Goal: Task Accomplishment & Management: Complete application form

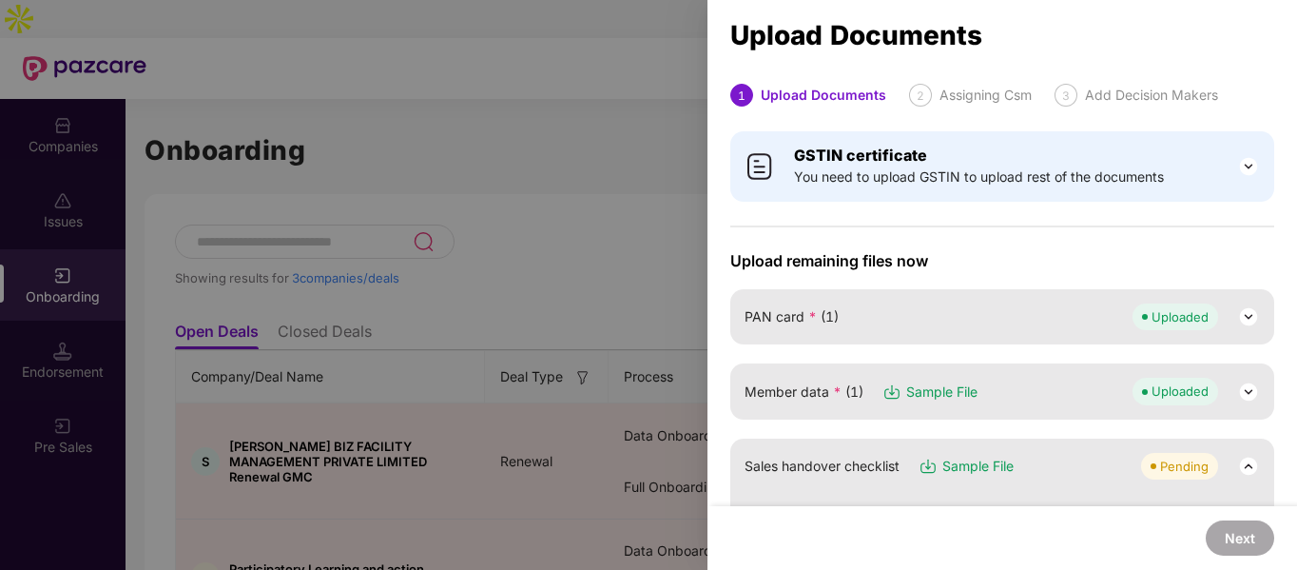
scroll to position [460, 0]
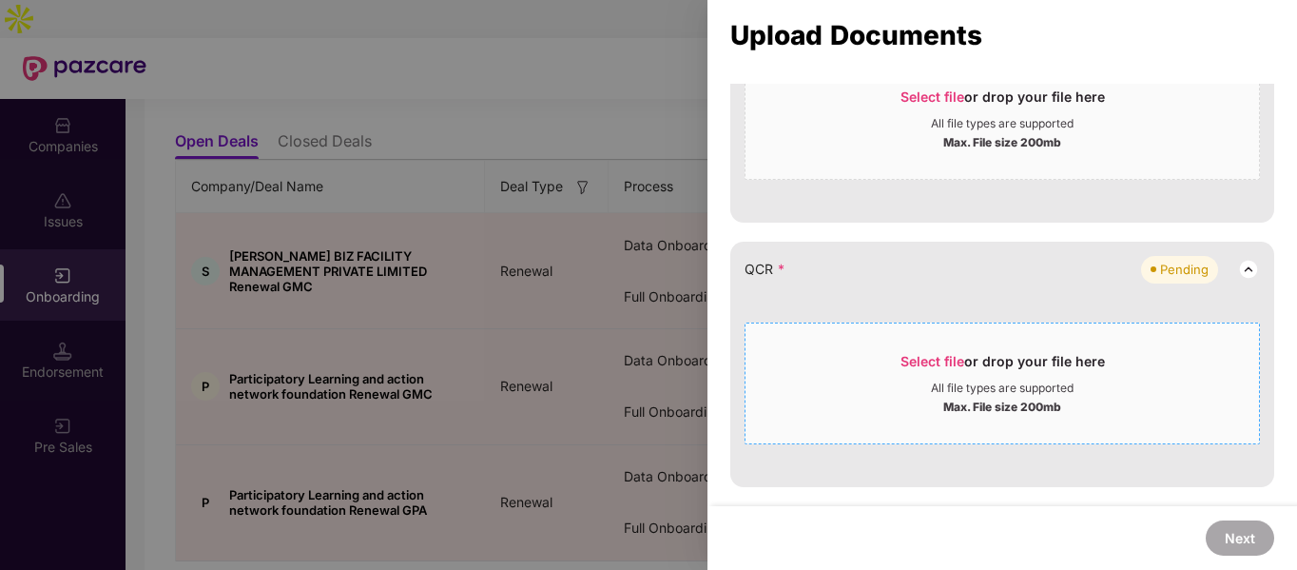
click at [990, 401] on div "Max. File size 200mb" at bounding box center [1002, 405] width 118 height 19
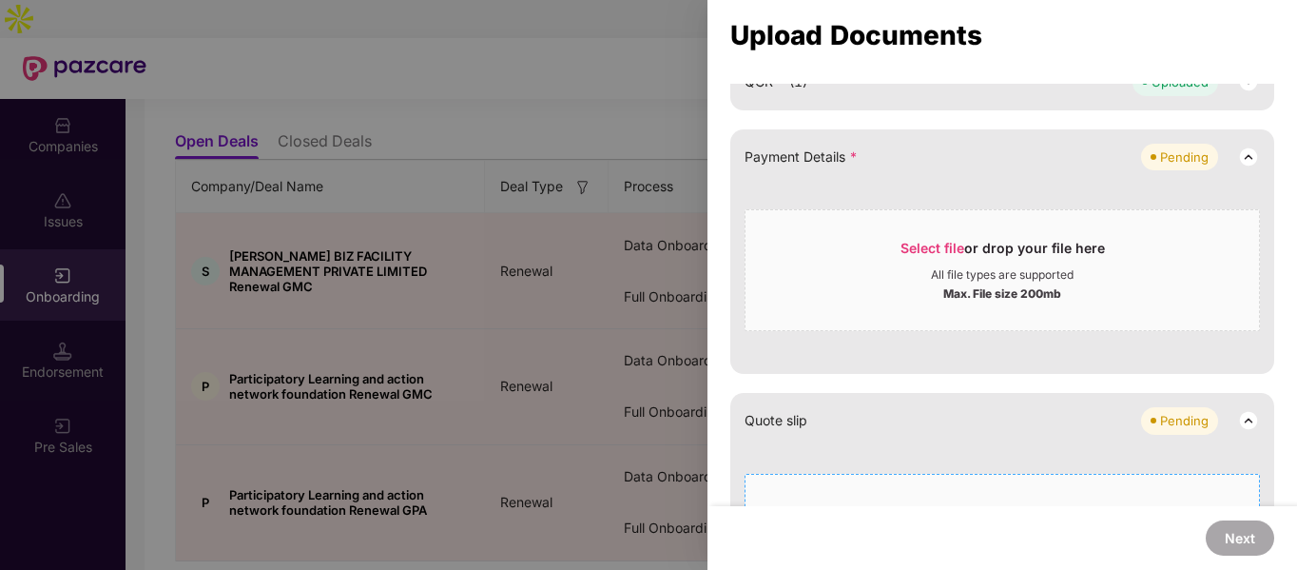
scroll to position [630, 0]
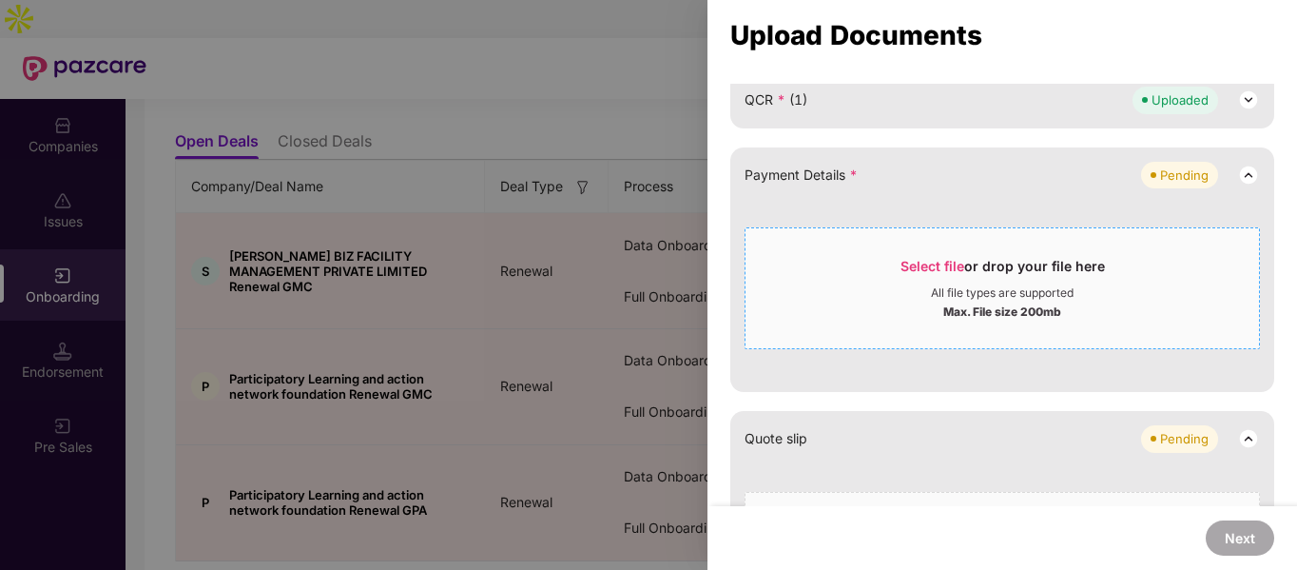
click at [917, 288] on div "All file types are supported" at bounding box center [1003, 292] width 514 height 15
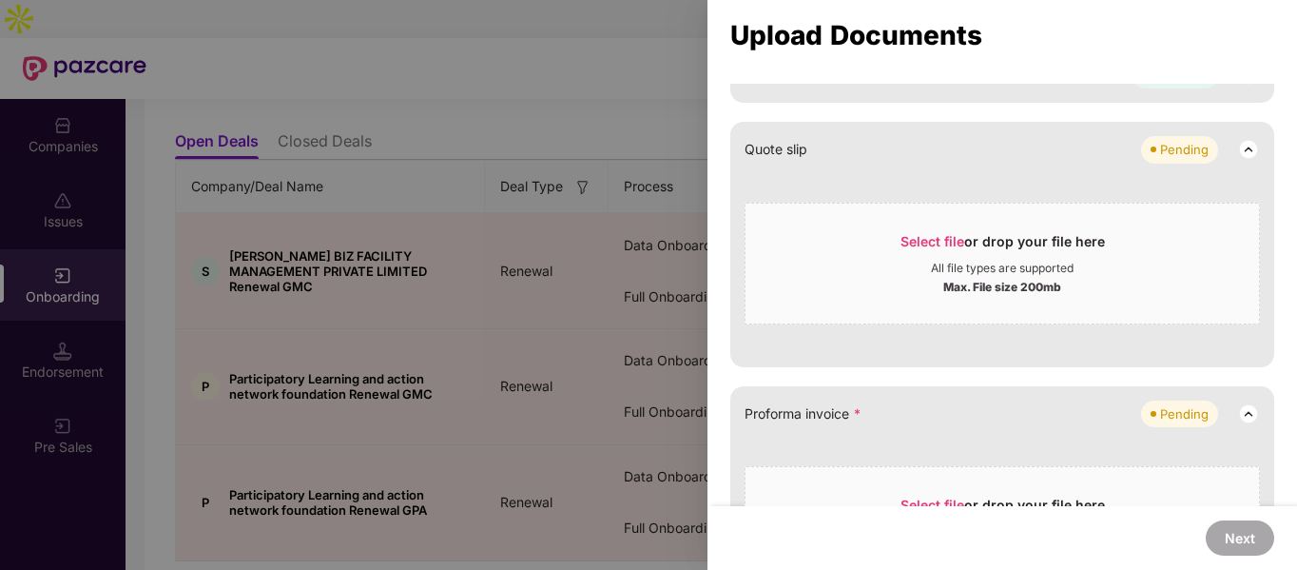
scroll to position [931, 0]
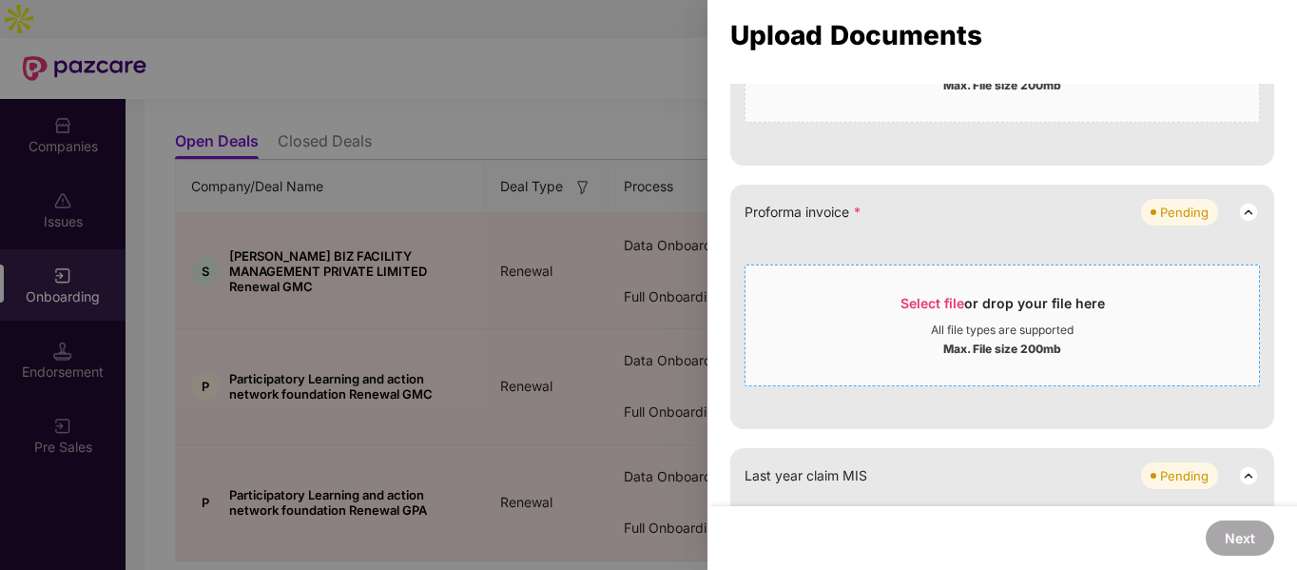
click at [951, 346] on div "Max. File size 200mb" at bounding box center [1002, 347] width 118 height 19
click at [980, 309] on div "Select file or drop your file here" at bounding box center [1003, 308] width 204 height 29
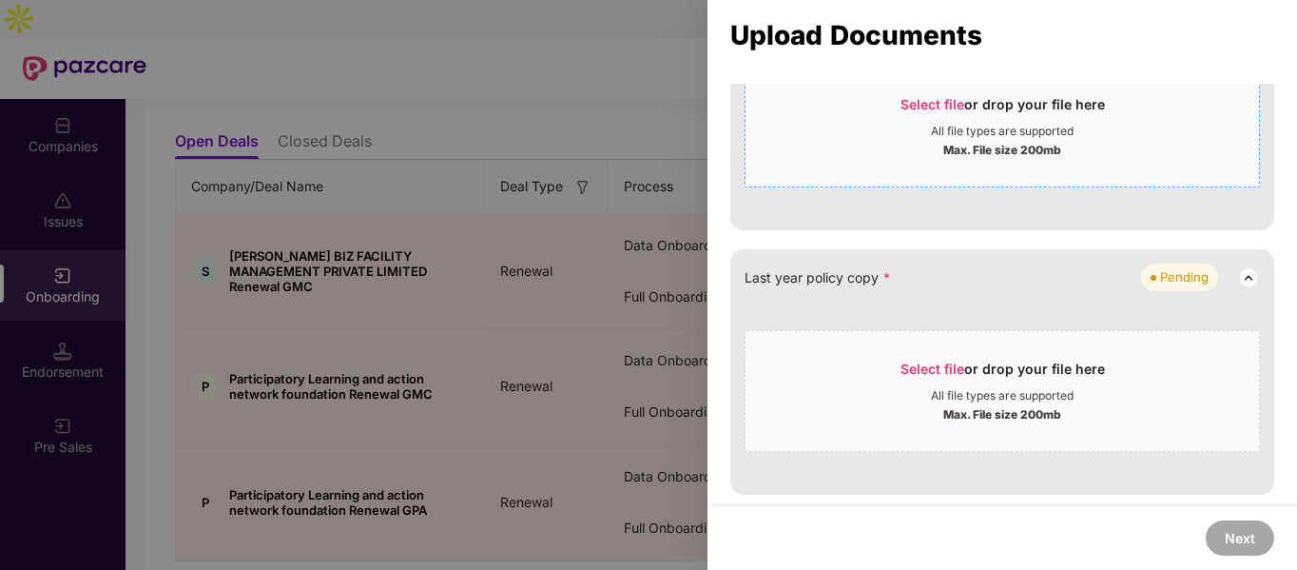
click at [888, 415] on div "Max. File size 200mb" at bounding box center [1003, 412] width 514 height 19
click at [948, 403] on div "Max. File size 200mb" at bounding box center [1002, 412] width 118 height 19
click at [877, 359] on div "Select file or drop your file here" at bounding box center [1003, 373] width 514 height 29
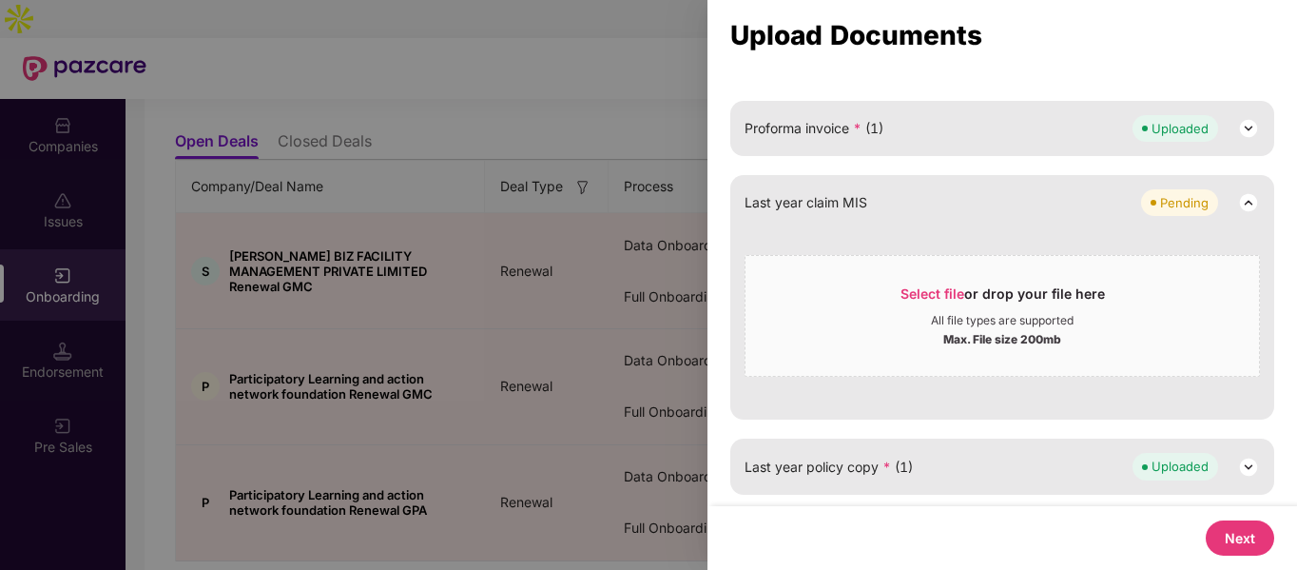
scroll to position [1015, 0]
click at [1248, 539] on button "Next" at bounding box center [1240, 537] width 68 height 35
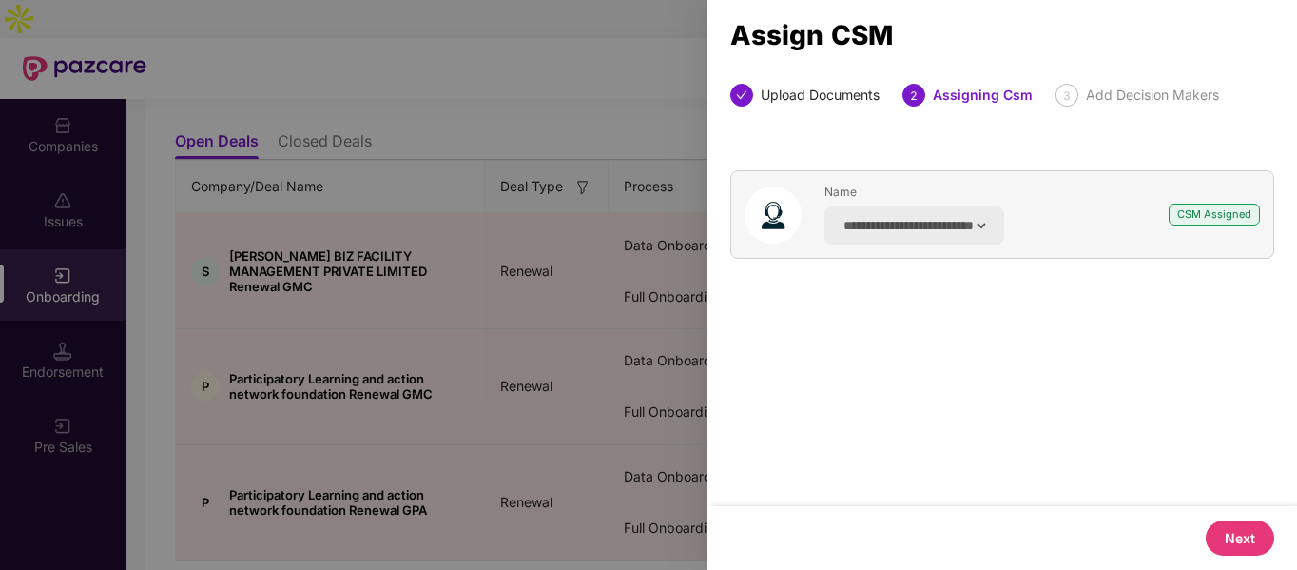
click at [1230, 535] on button "Next" at bounding box center [1240, 537] width 68 height 35
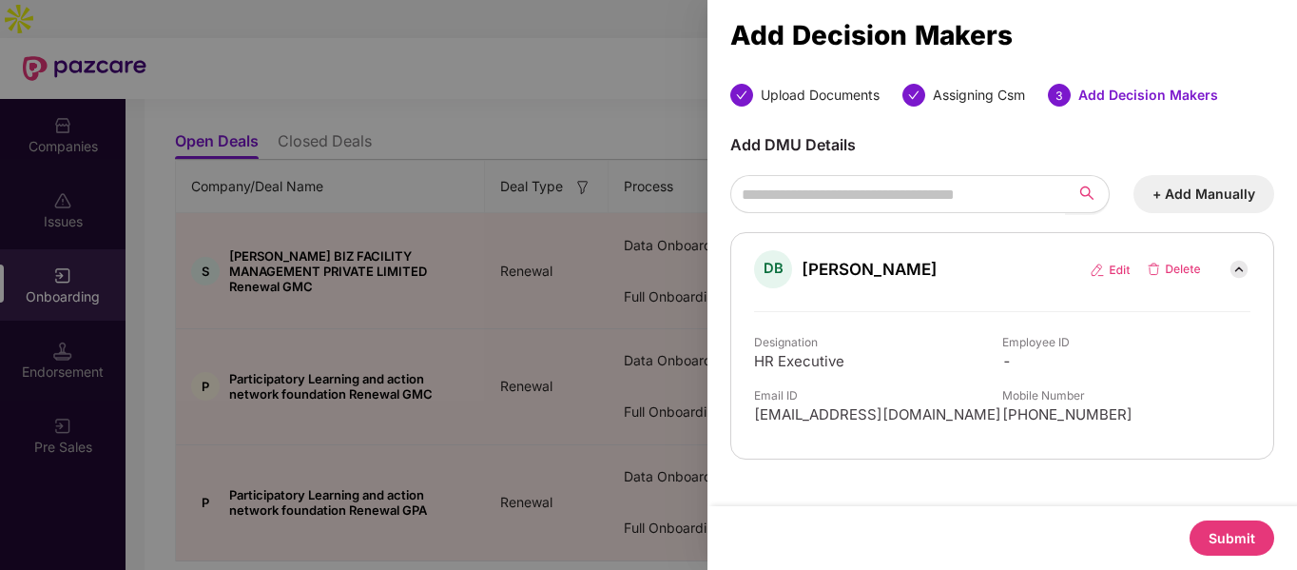
click at [1225, 538] on button "Submit" at bounding box center [1232, 537] width 85 height 35
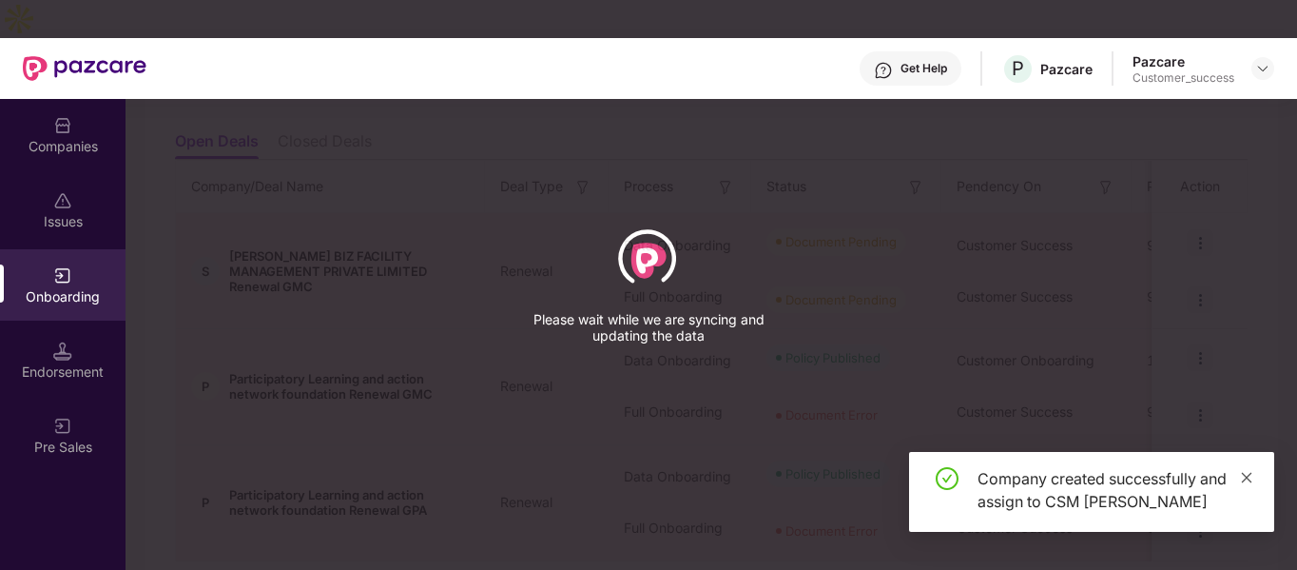
click at [1252, 471] on icon "close" at bounding box center [1246, 477] width 13 height 13
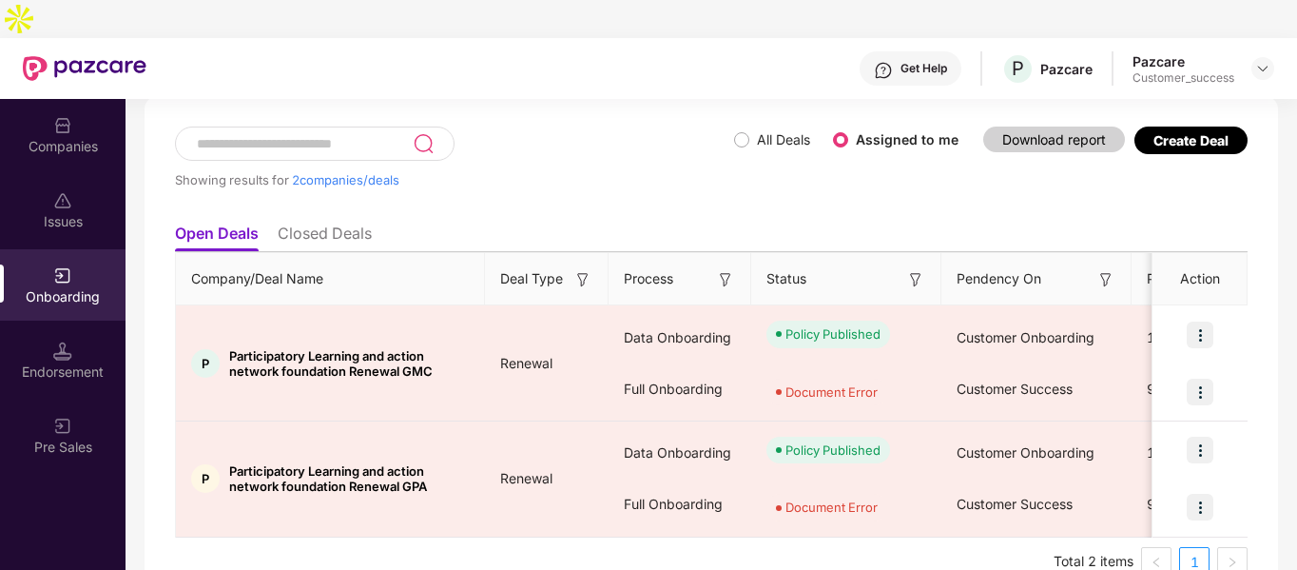
scroll to position [98, 0]
click at [84, 137] on div "Companies" at bounding box center [63, 146] width 126 height 19
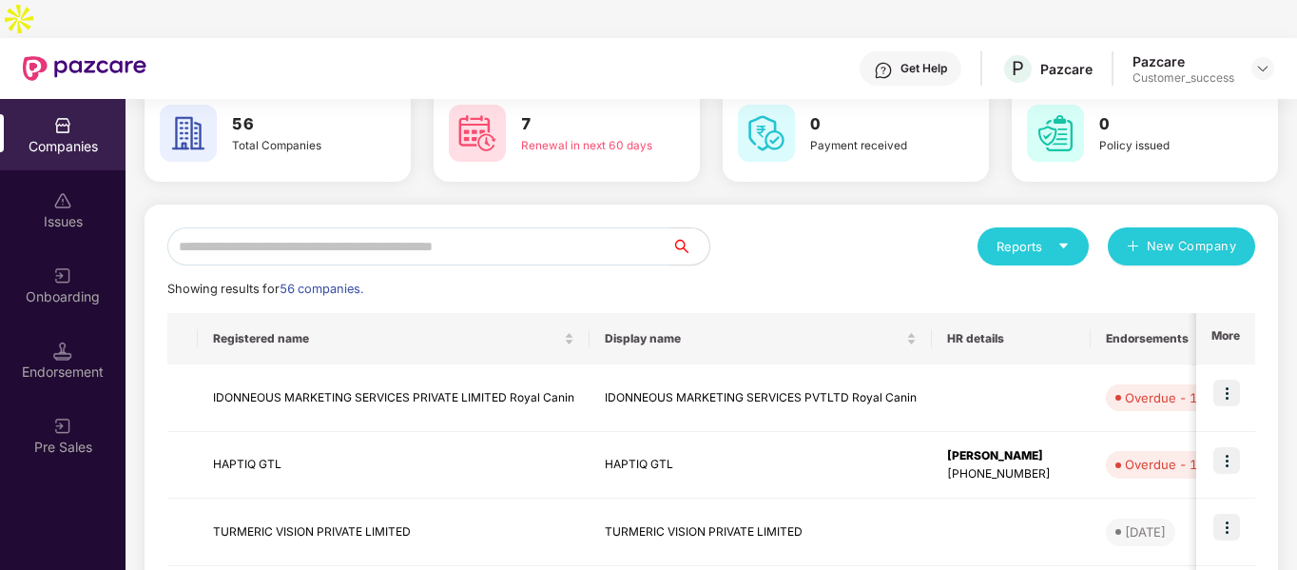
scroll to position [0, 0]
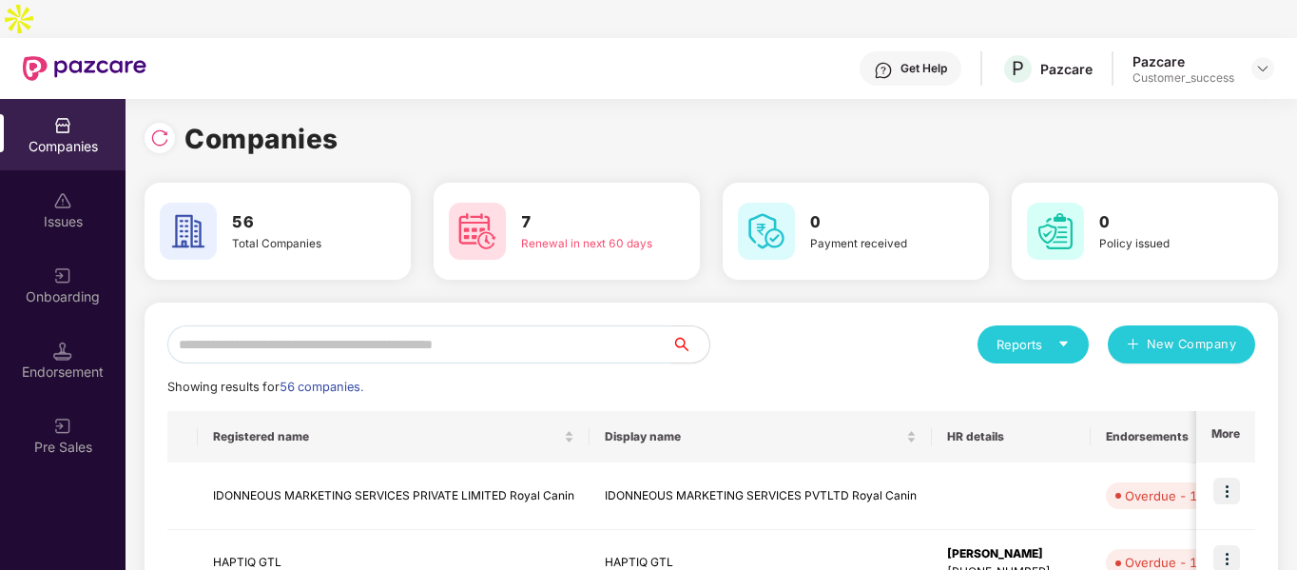
click at [391, 325] on input "text" at bounding box center [419, 344] width 504 height 38
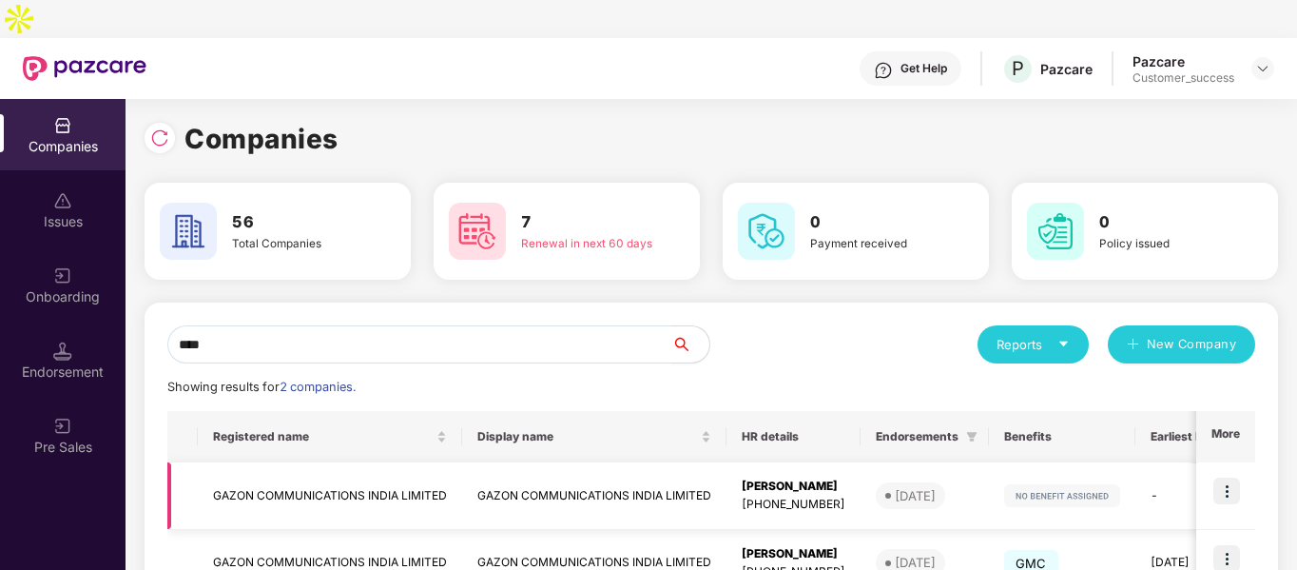
scroll to position [95, 0]
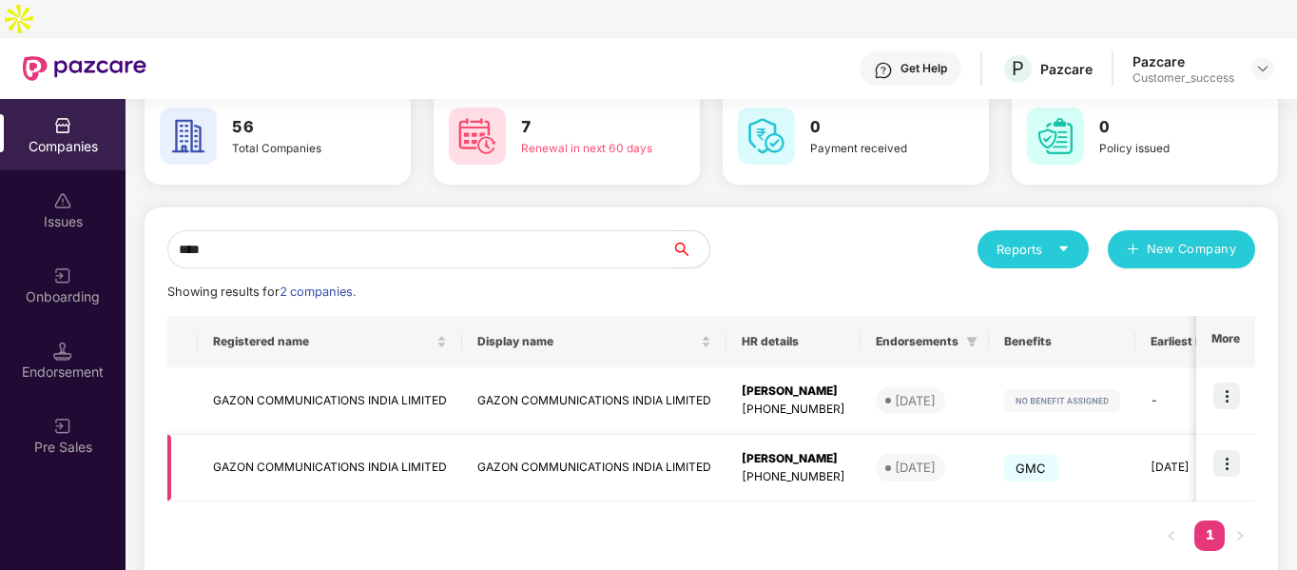
type input "****"
click at [1235, 450] on img at bounding box center [1226, 463] width 27 height 27
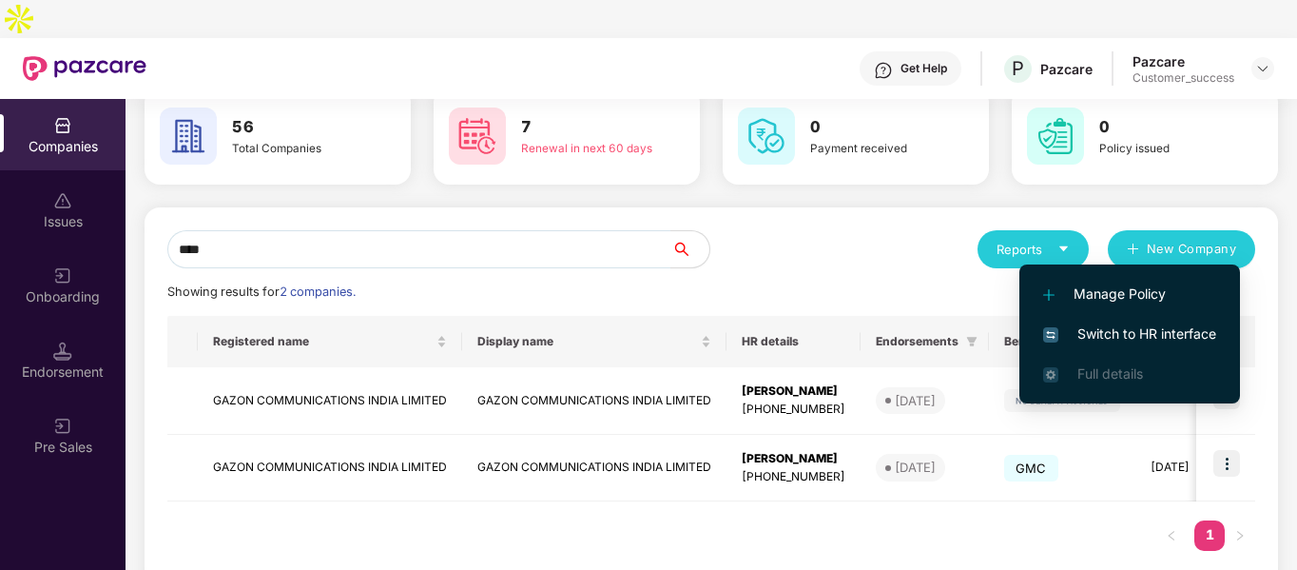
click at [1121, 328] on span "Switch to HR interface" at bounding box center [1129, 333] width 173 height 21
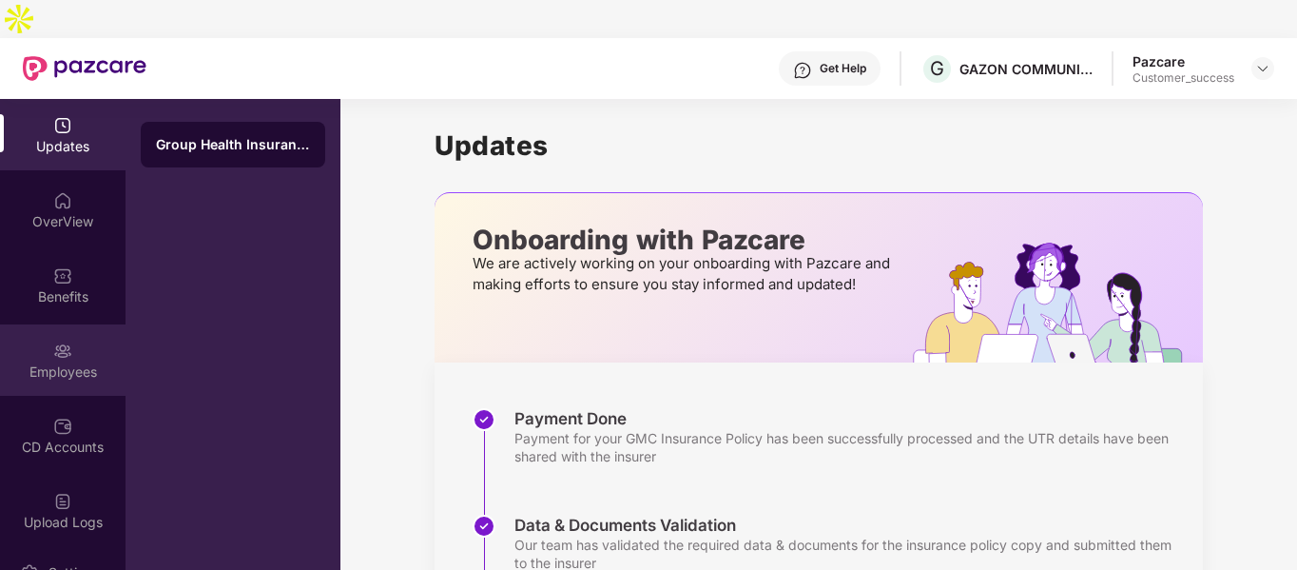
click at [53, 341] on img at bounding box center [62, 350] width 19 height 19
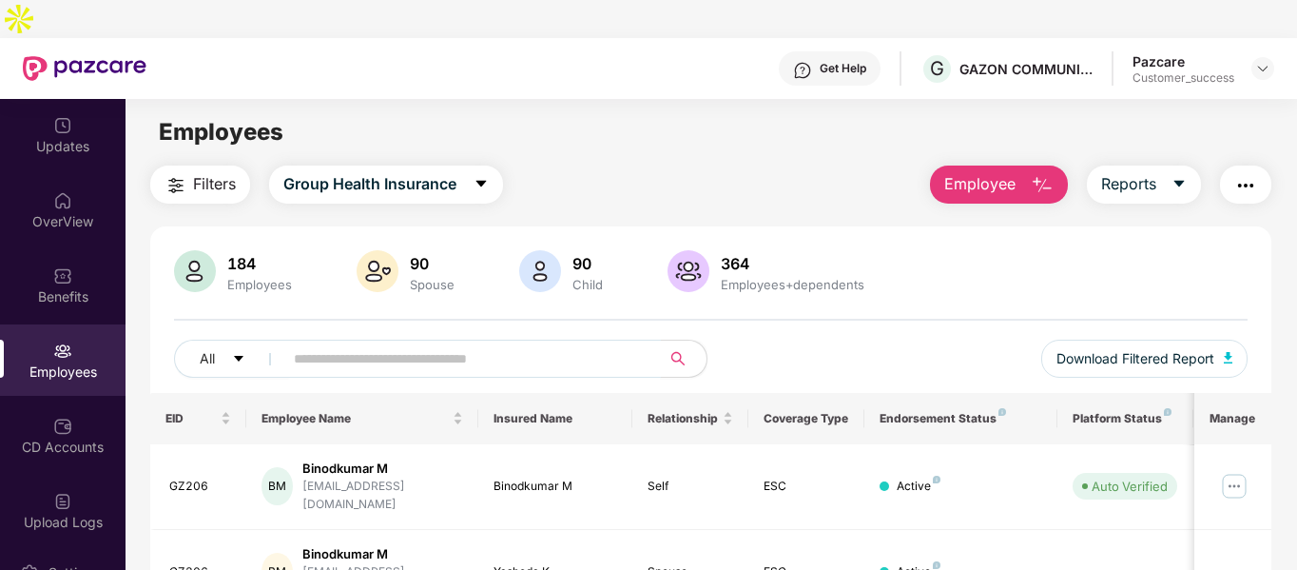
click at [411, 344] on input "text" at bounding box center [464, 358] width 341 height 29
paste input "********"
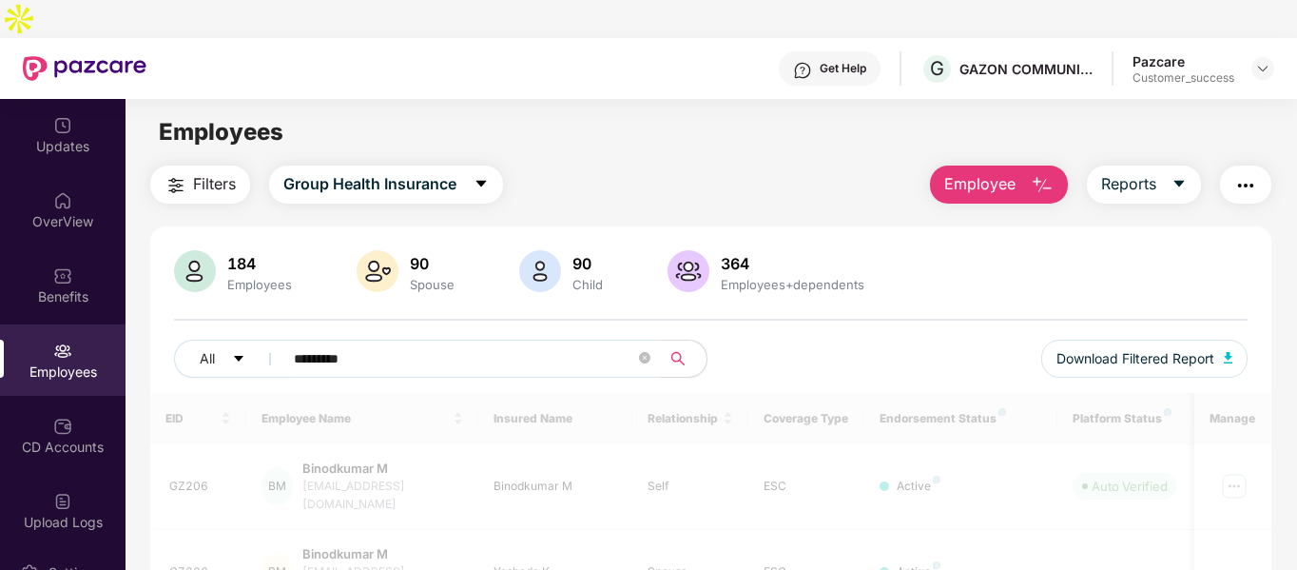
type input "********"
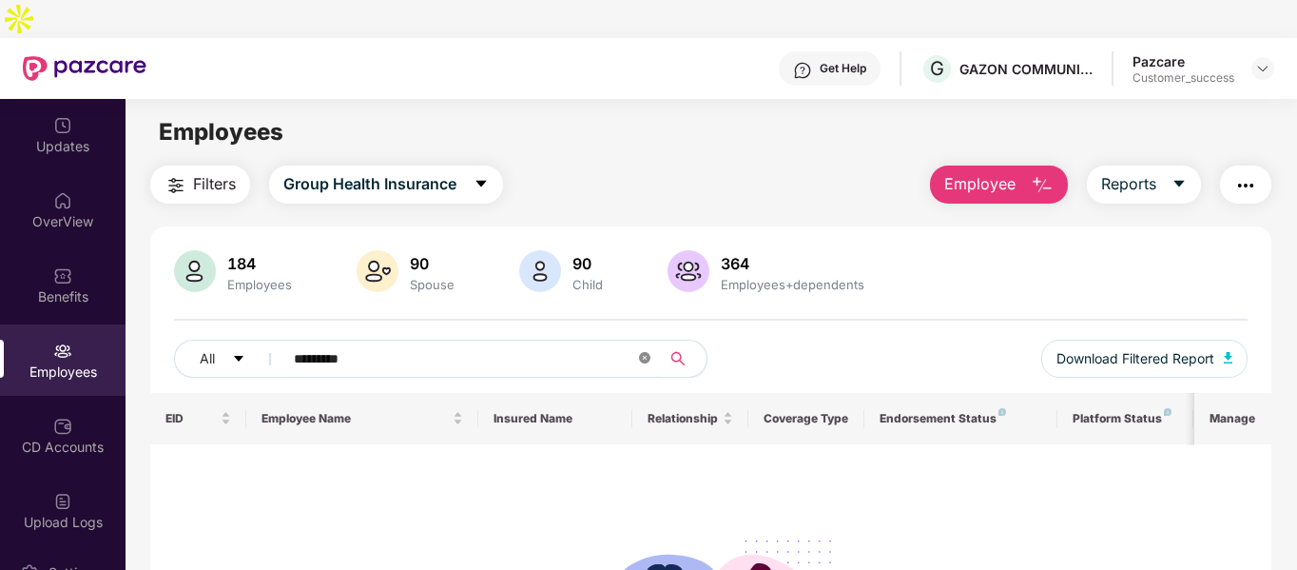
click at [647, 352] on icon "close-circle" at bounding box center [644, 357] width 11 height 11
paste input "*****"
click at [312, 344] on input "*****" at bounding box center [464, 358] width 341 height 29
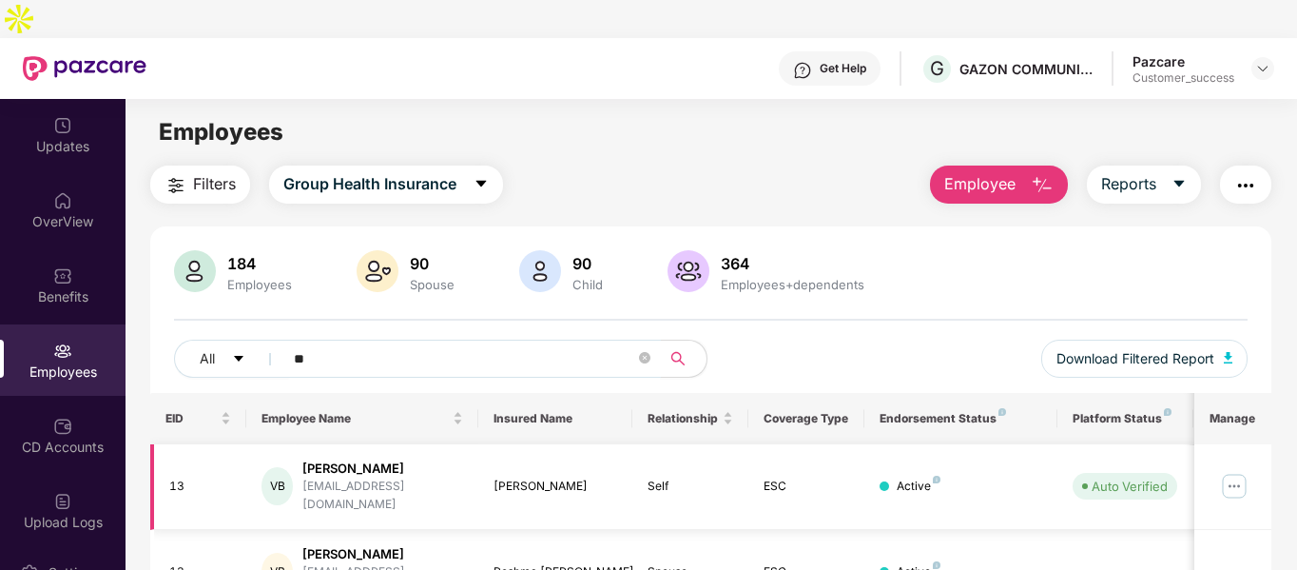
scroll to position [61, 0]
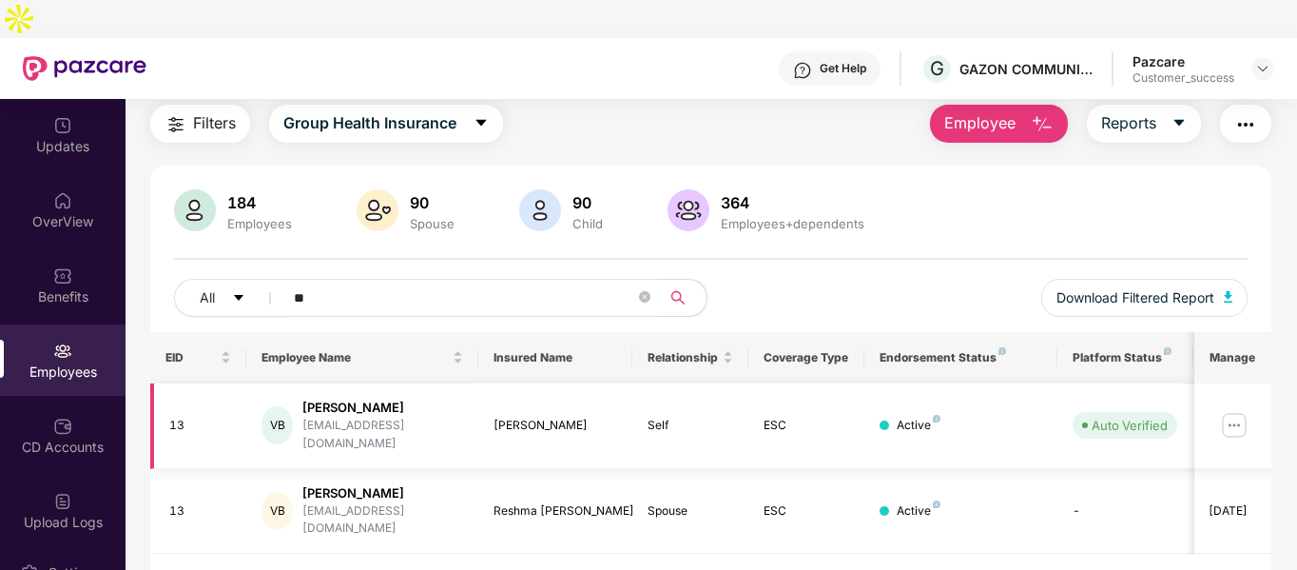
type input "**"
click at [174, 417] on div "13" at bounding box center [200, 426] width 63 height 18
copy div "13"
click at [372, 417] on div "[EMAIL_ADDRESS][DOMAIN_NAME]" at bounding box center [382, 435] width 161 height 36
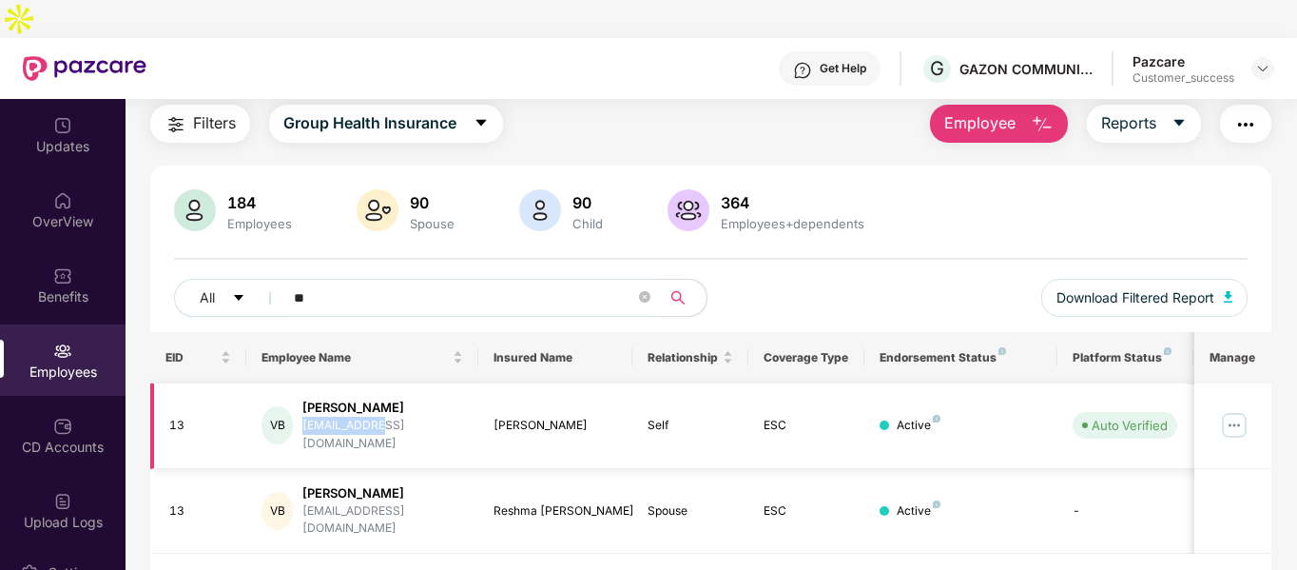
click at [372, 417] on div "[EMAIL_ADDRESS][DOMAIN_NAME]" at bounding box center [382, 435] width 161 height 36
copy div "[EMAIL_ADDRESS][DOMAIN_NAME]"
click at [1243, 410] on img at bounding box center [1234, 425] width 30 height 30
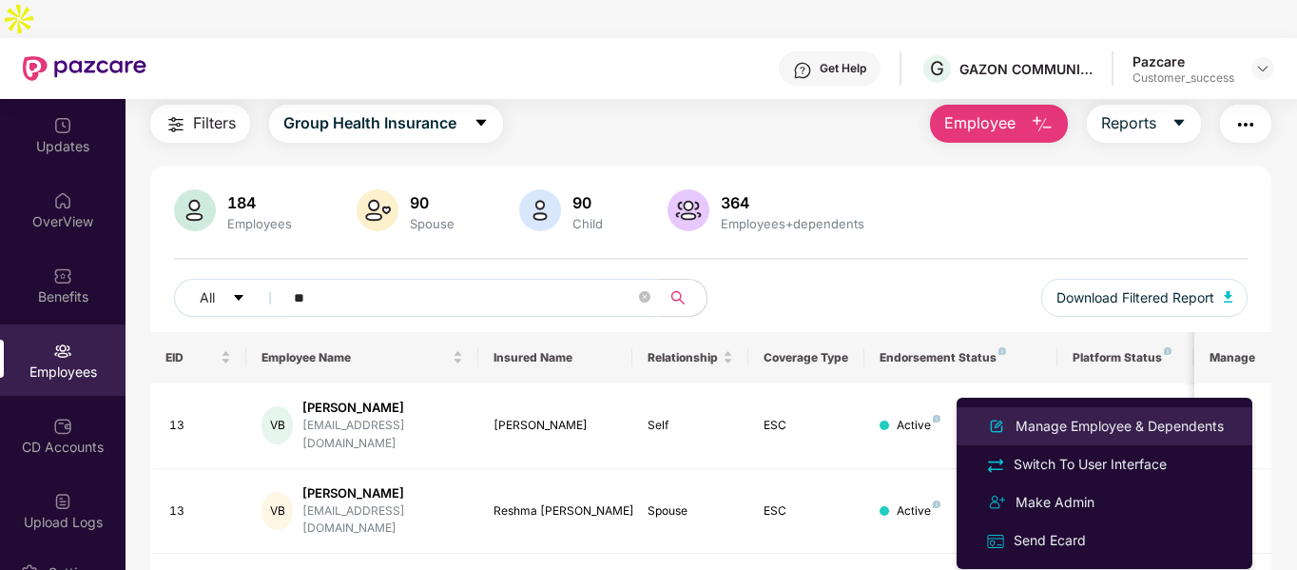
click at [1053, 438] on li "Manage Employee & Dependents" at bounding box center [1105, 426] width 296 height 38
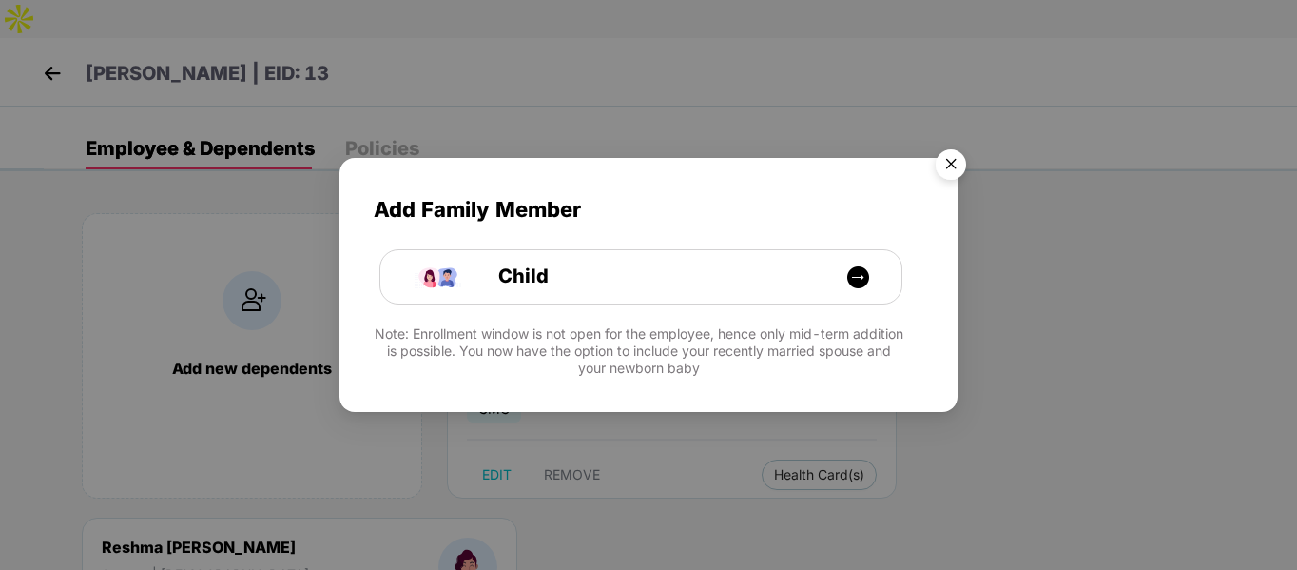
click at [939, 159] on img "Close" at bounding box center [950, 167] width 53 height 53
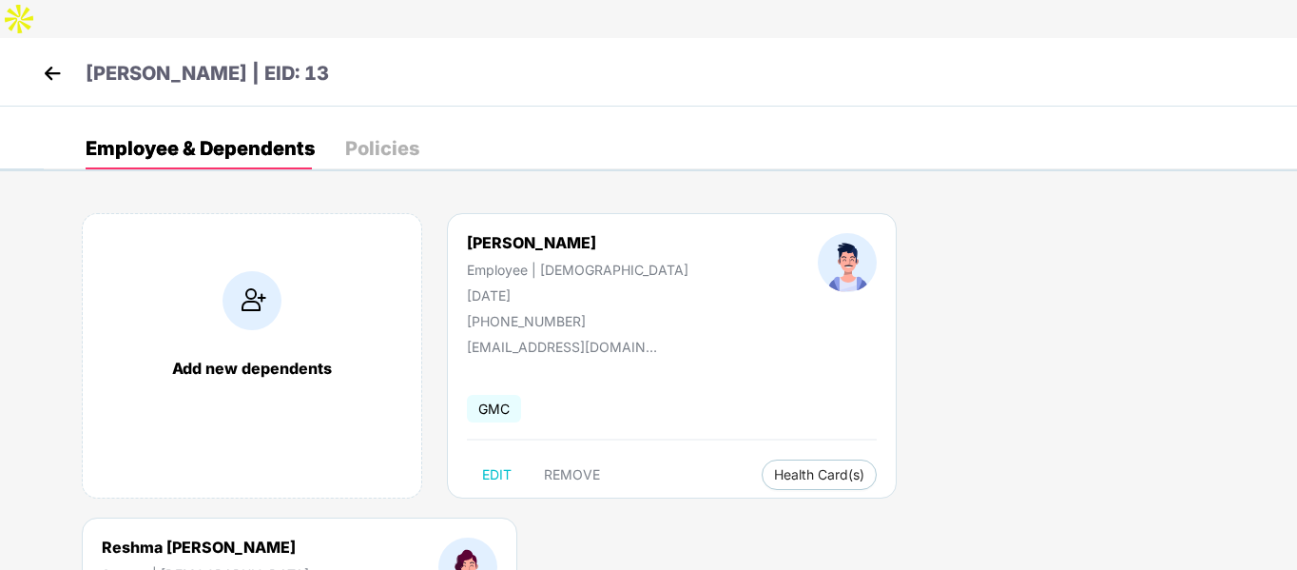
click at [502, 313] on div "[PHONE_NUMBER]" at bounding box center [578, 321] width 222 height 16
copy div "[PHONE_NUMBER]"
click at [494, 313] on div "[PHONE_NUMBER]" at bounding box center [578, 321] width 222 height 16
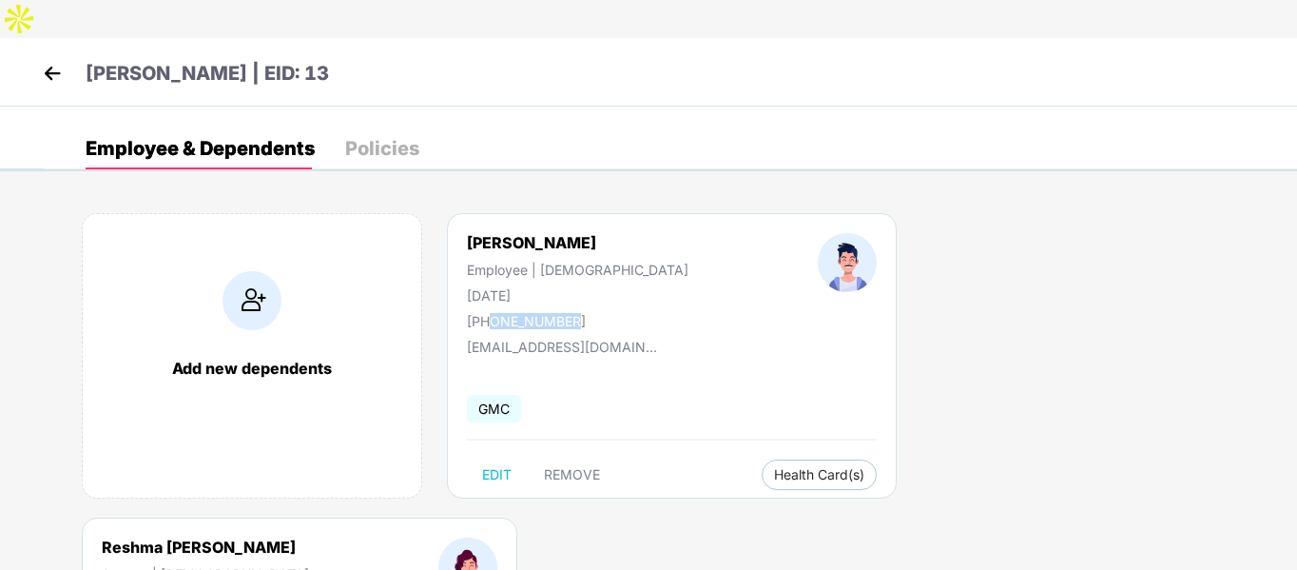
drag, startPoint x: 488, startPoint y: 283, endPoint x: 592, endPoint y: 280, distance: 104.7
click at [592, 313] on div "[PHONE_NUMBER]" at bounding box center [578, 321] width 222 height 16
copy div "8485849454"
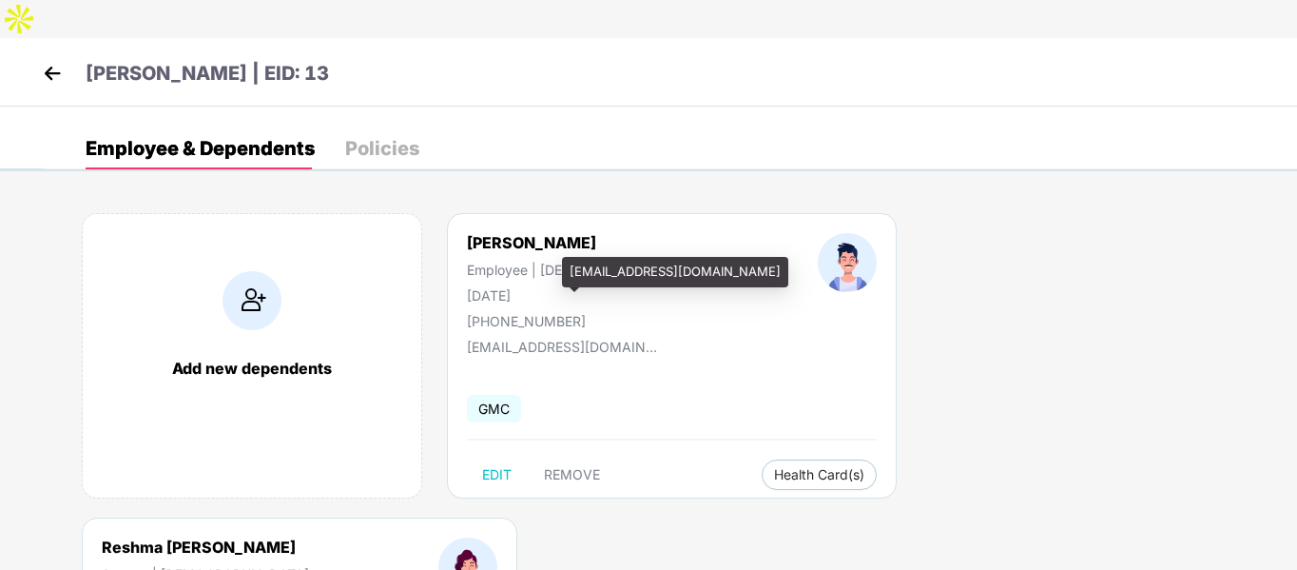
click at [535, 339] on div "[EMAIL_ADDRESS][DOMAIN_NAME]" at bounding box center [562, 347] width 190 height 16
copy div "[EMAIL_ADDRESS][DOMAIN_NAME]"
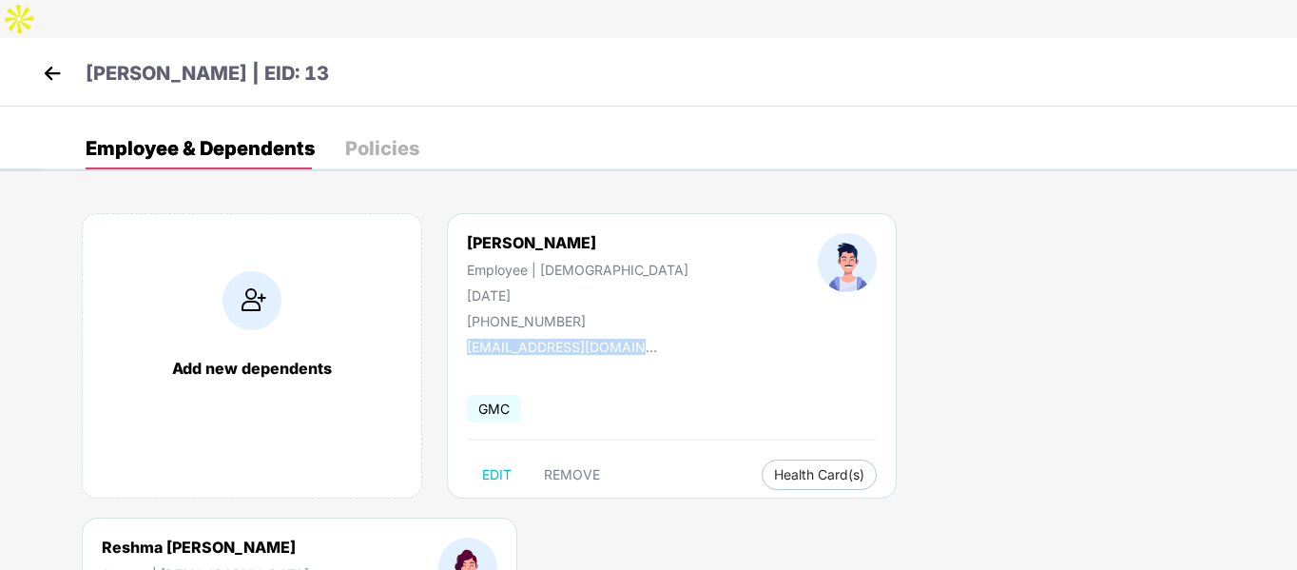
click at [61, 59] on img at bounding box center [52, 73] width 29 height 29
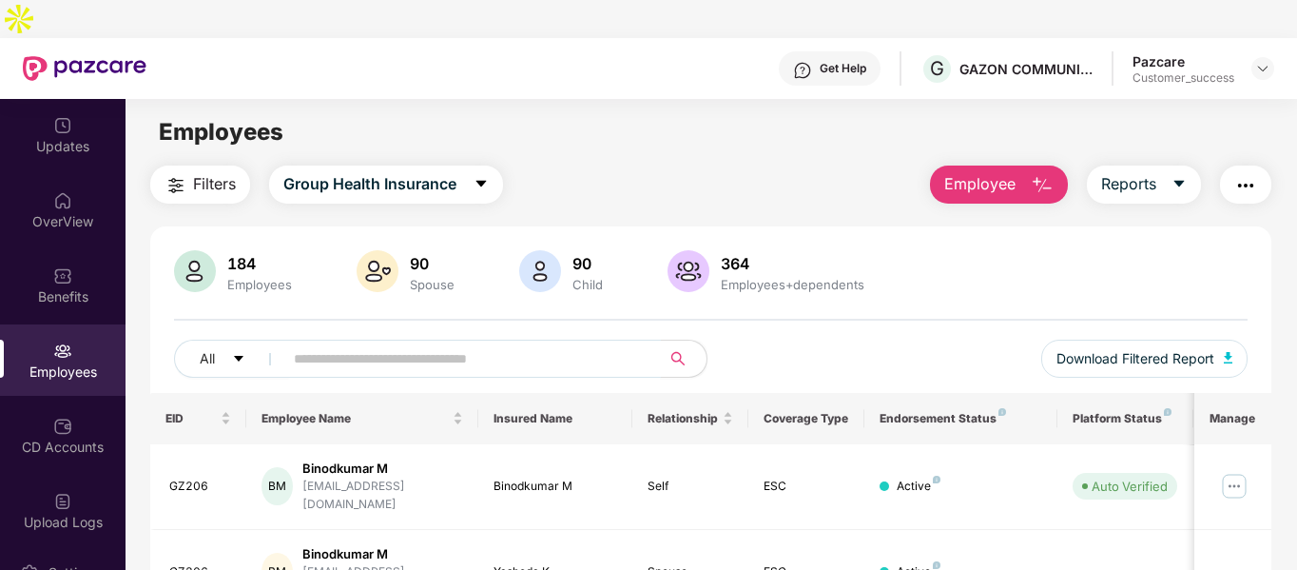
click at [378, 344] on input "text" at bounding box center [464, 358] width 341 height 29
paste input "******"
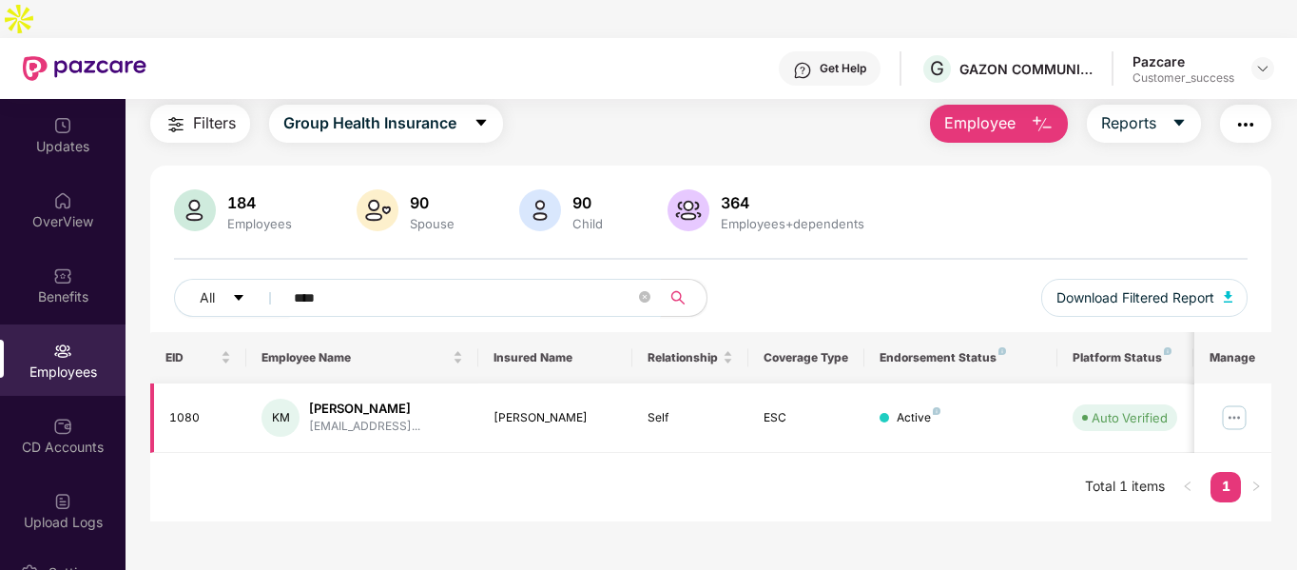
type input "****"
click at [1265, 61] on img at bounding box center [1262, 68] width 15 height 15
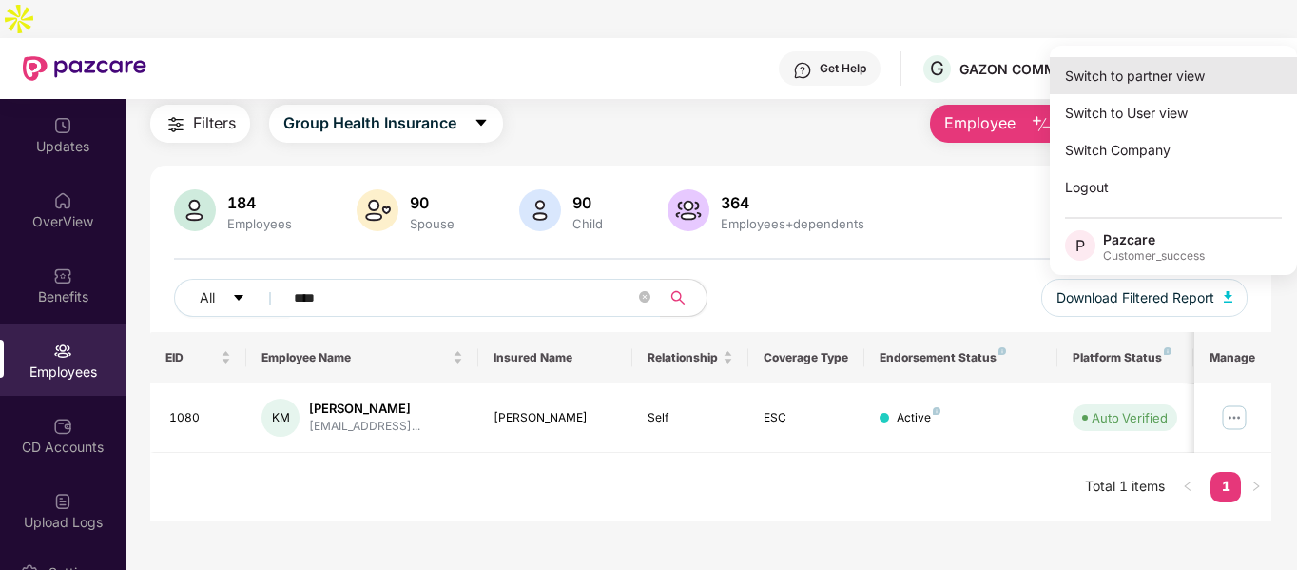
click at [1107, 82] on div "Switch to partner view" at bounding box center [1173, 75] width 247 height 37
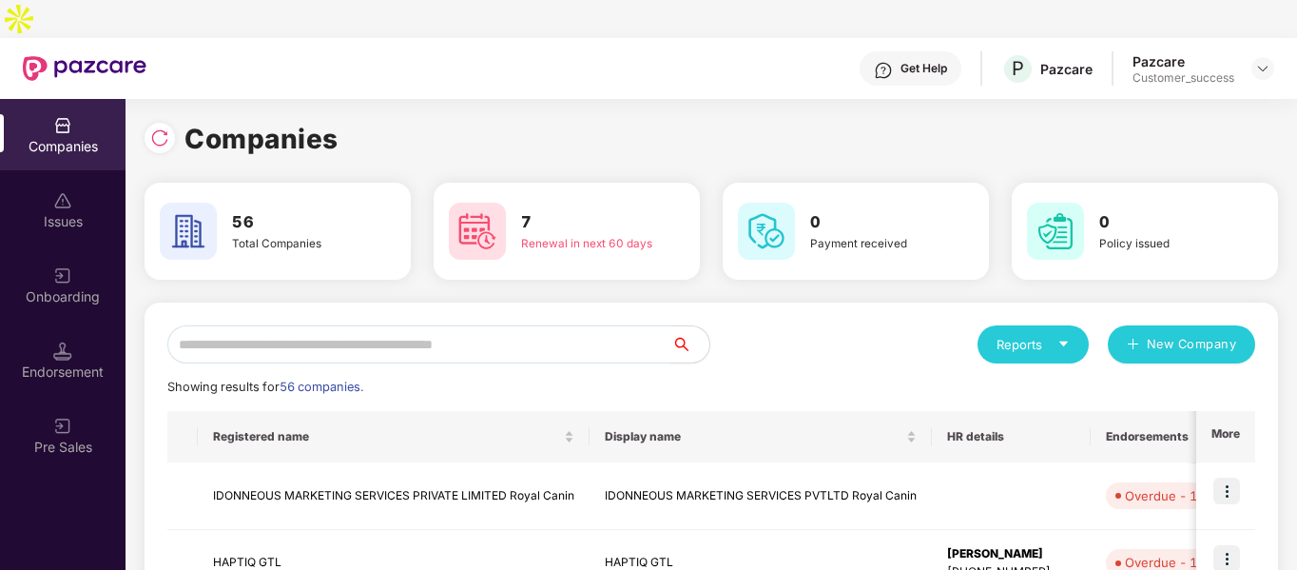
click at [284, 325] on input "text" at bounding box center [419, 344] width 504 height 38
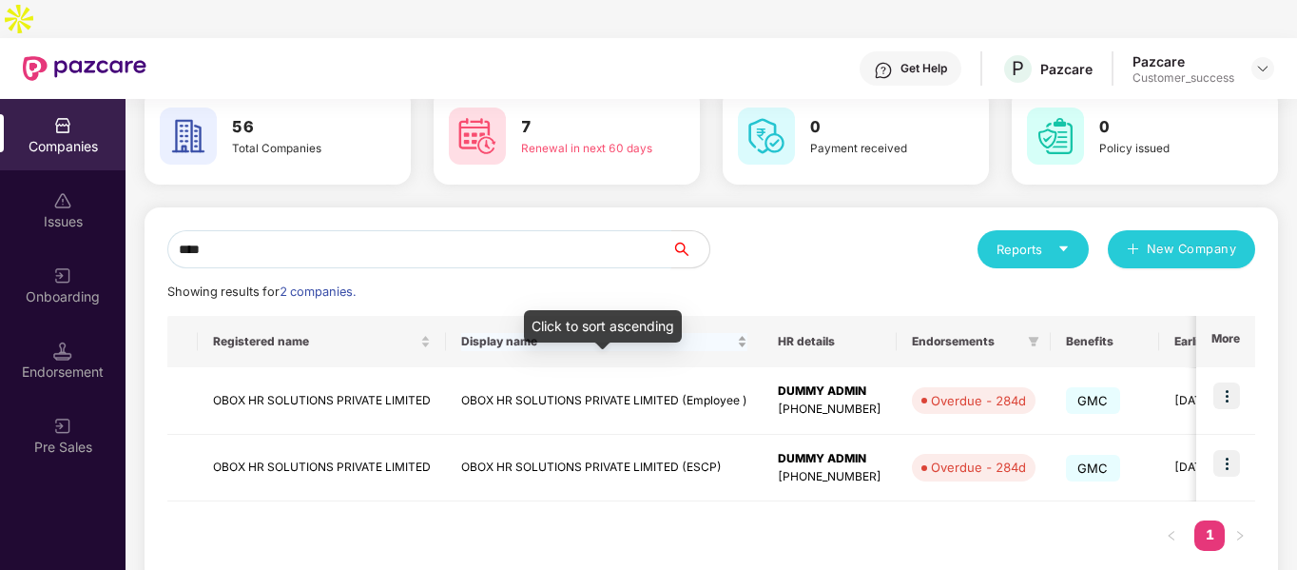
scroll to position [95, 0]
type input "****"
click at [1227, 450] on img at bounding box center [1226, 463] width 27 height 27
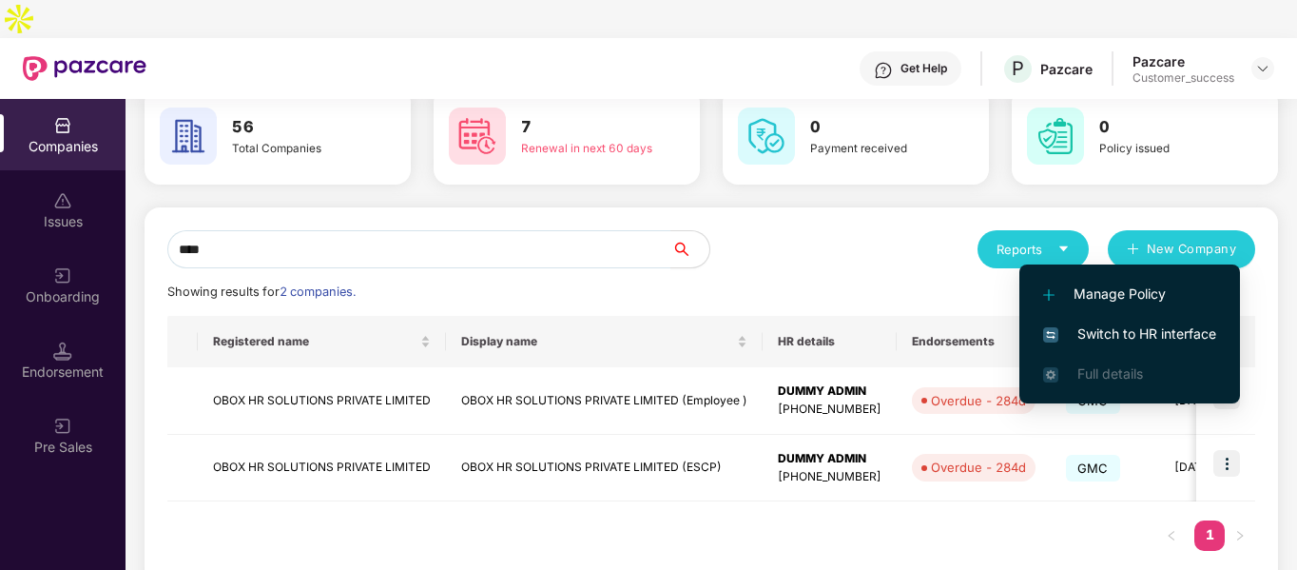
click at [1090, 329] on span "Switch to HR interface" at bounding box center [1129, 333] width 173 height 21
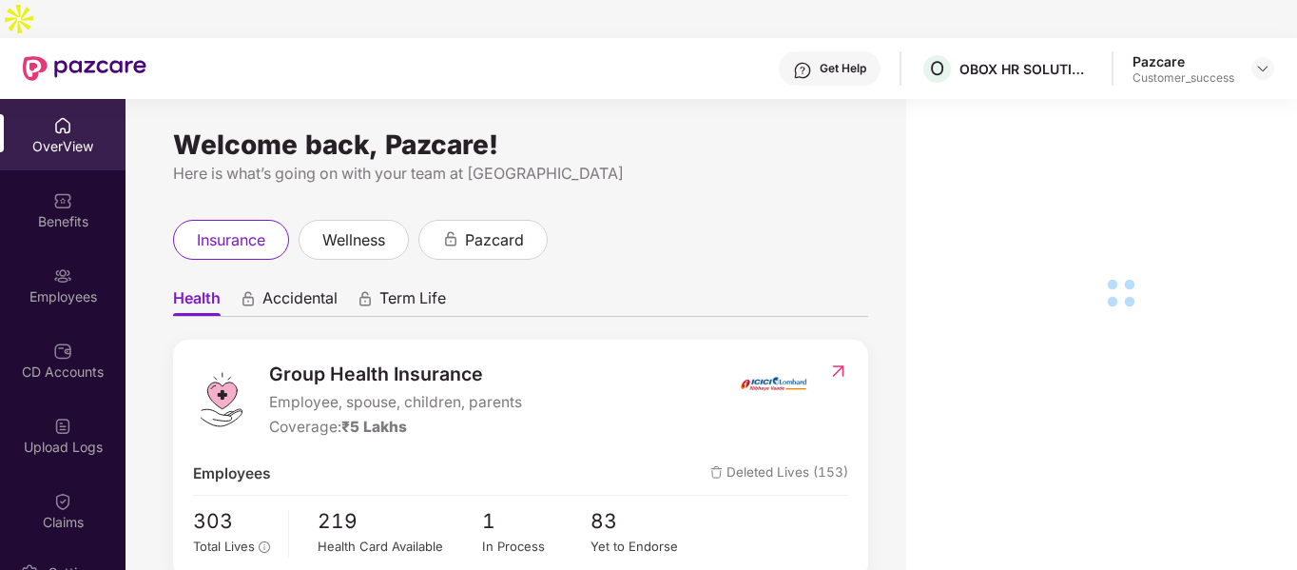
click at [48, 287] on div "Employees" at bounding box center [63, 296] width 126 height 19
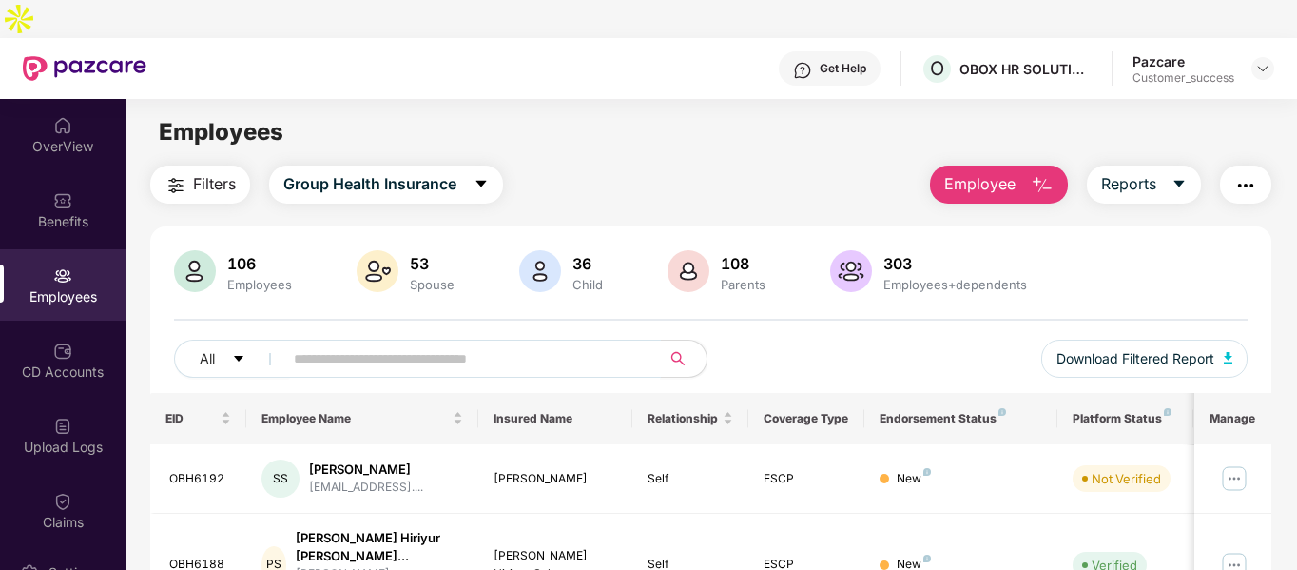
click at [396, 344] on input "text" at bounding box center [464, 358] width 341 height 29
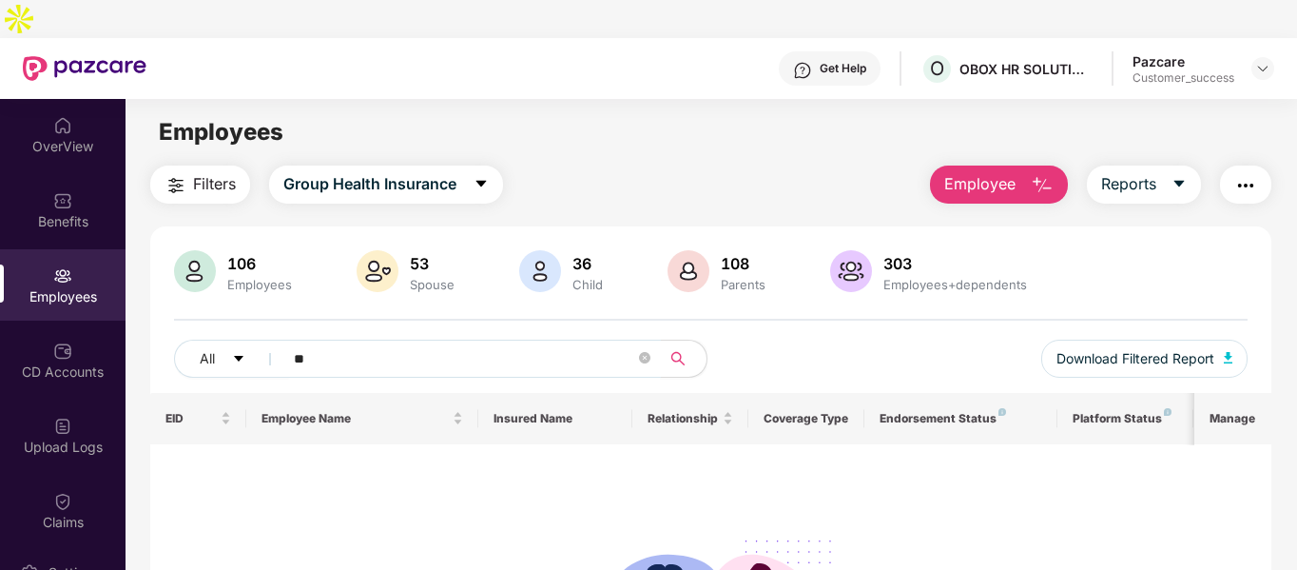
type input "*"
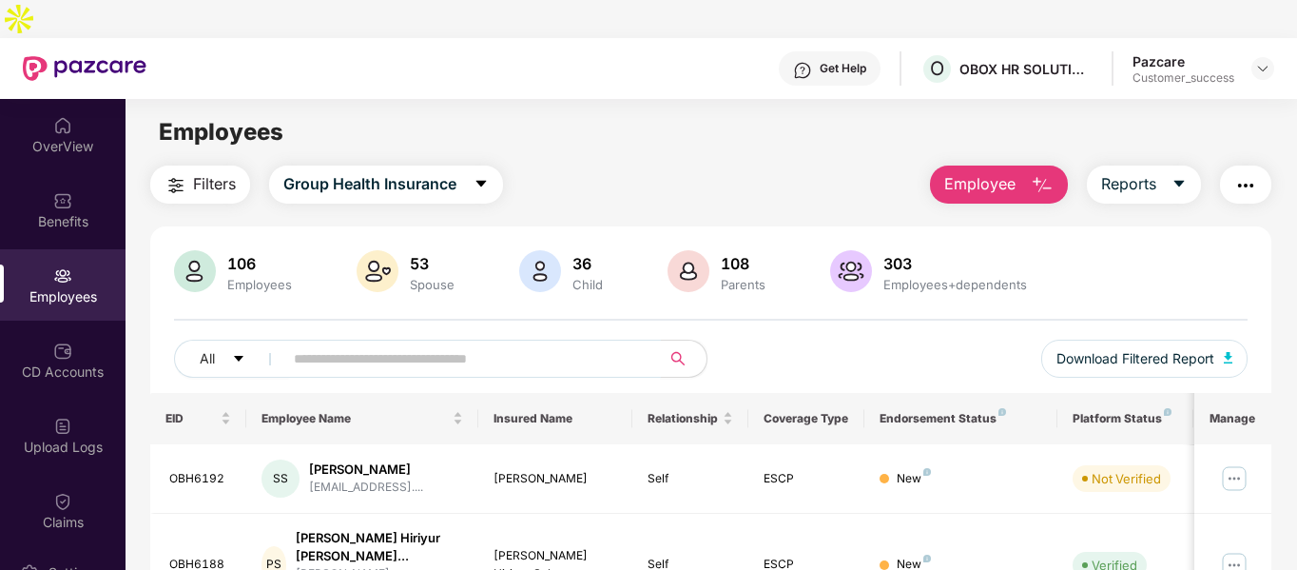
paste input "**********"
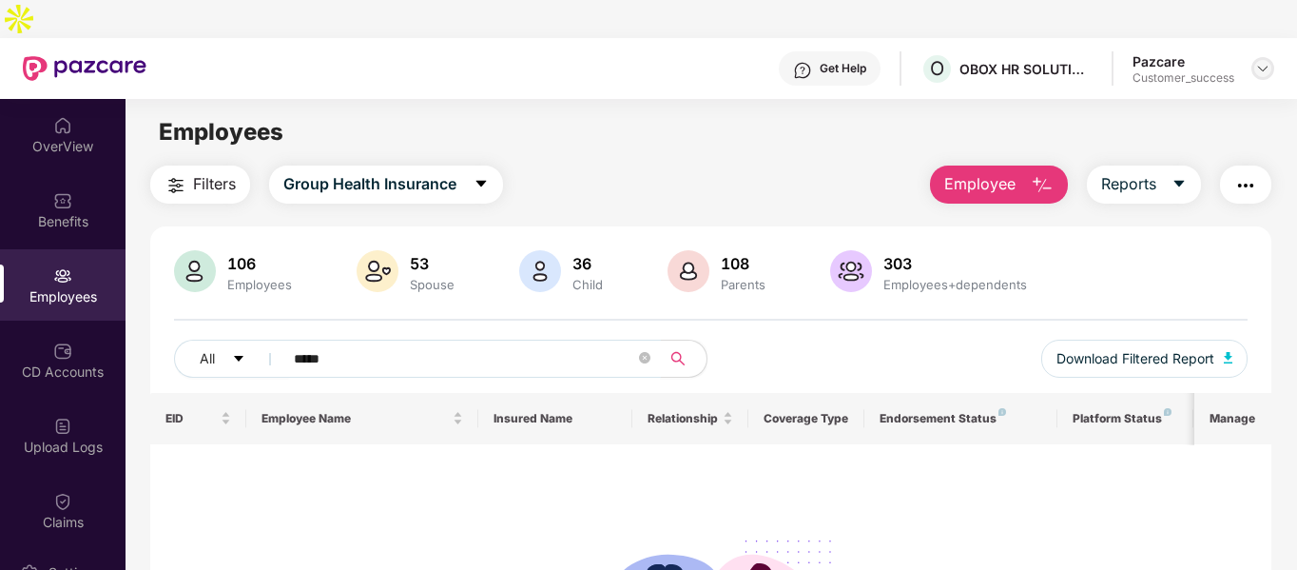
type input "*****"
click at [1270, 61] on img at bounding box center [1262, 68] width 15 height 15
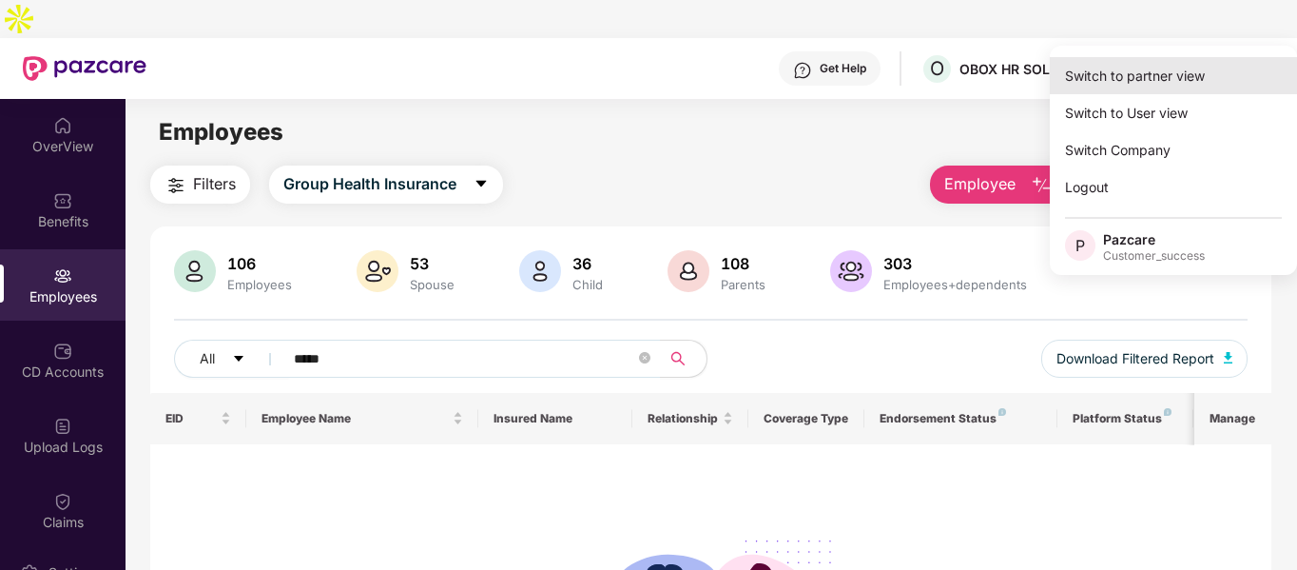
click at [1115, 80] on div "Switch to partner view" at bounding box center [1173, 75] width 247 height 37
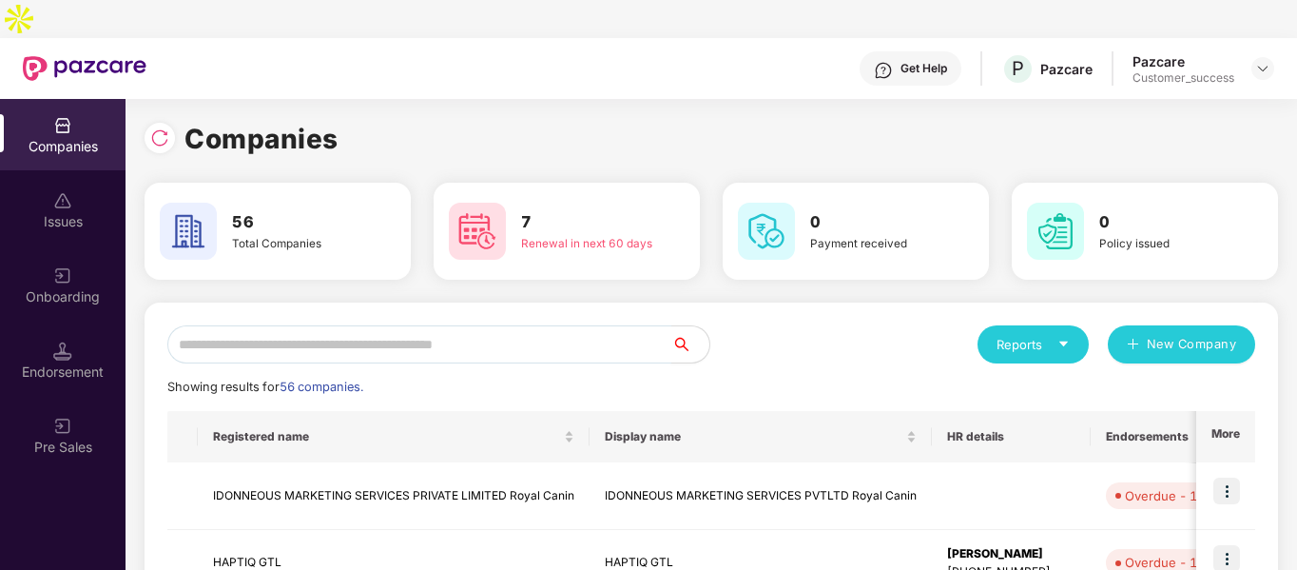
click at [390, 325] on input "text" at bounding box center [419, 344] width 504 height 38
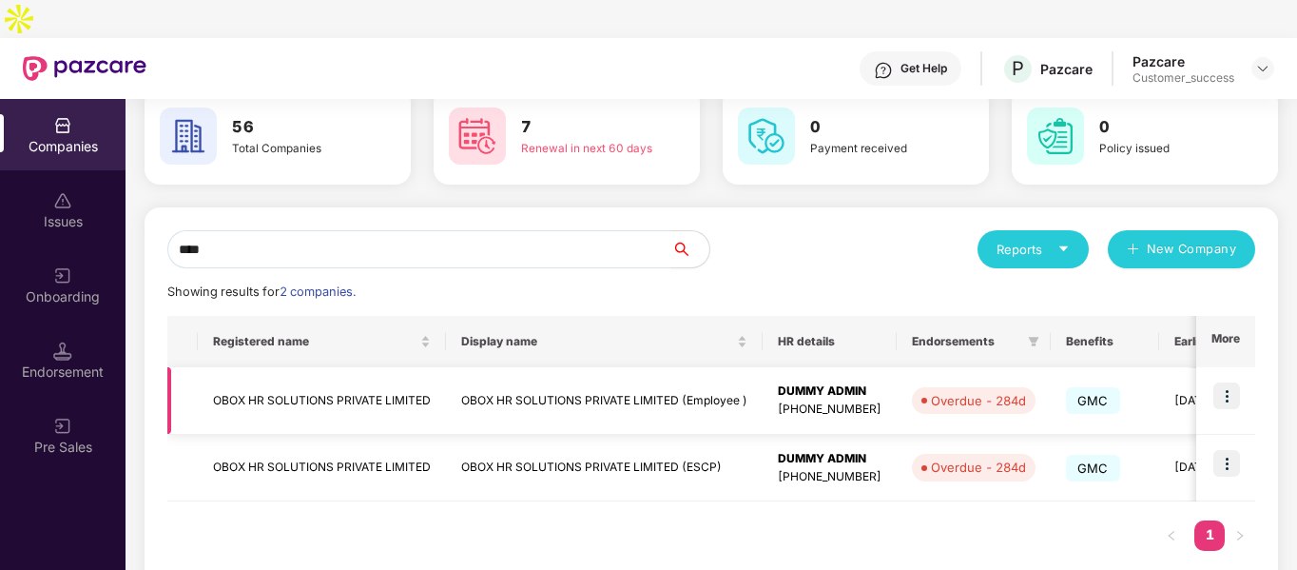
type input "****"
click at [1223, 382] on img at bounding box center [1226, 395] width 27 height 27
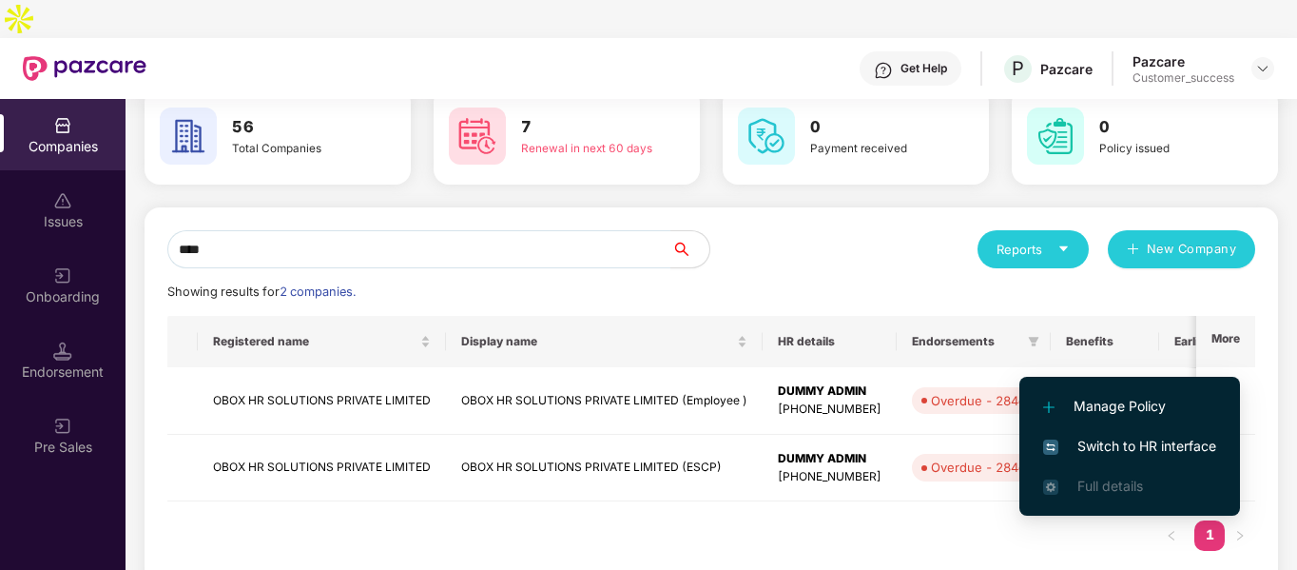
click at [1063, 440] on span "Switch to HR interface" at bounding box center [1129, 446] width 173 height 21
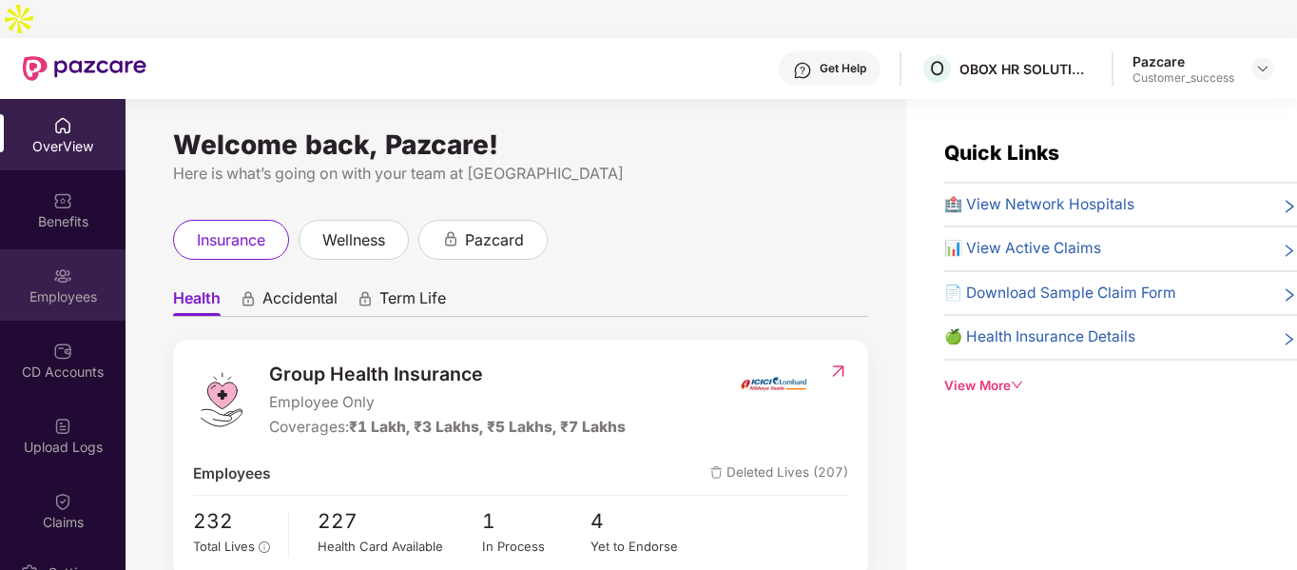
click at [72, 287] on div "Employees" at bounding box center [63, 296] width 126 height 19
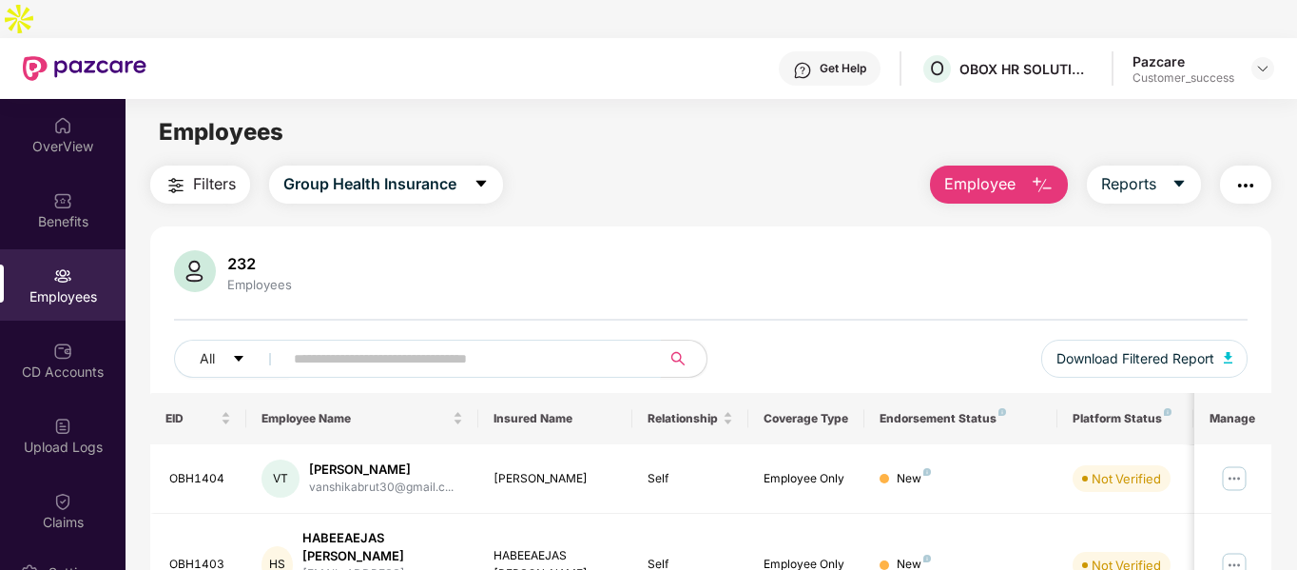
click at [448, 344] on input "text" at bounding box center [464, 358] width 341 height 29
paste input "**********"
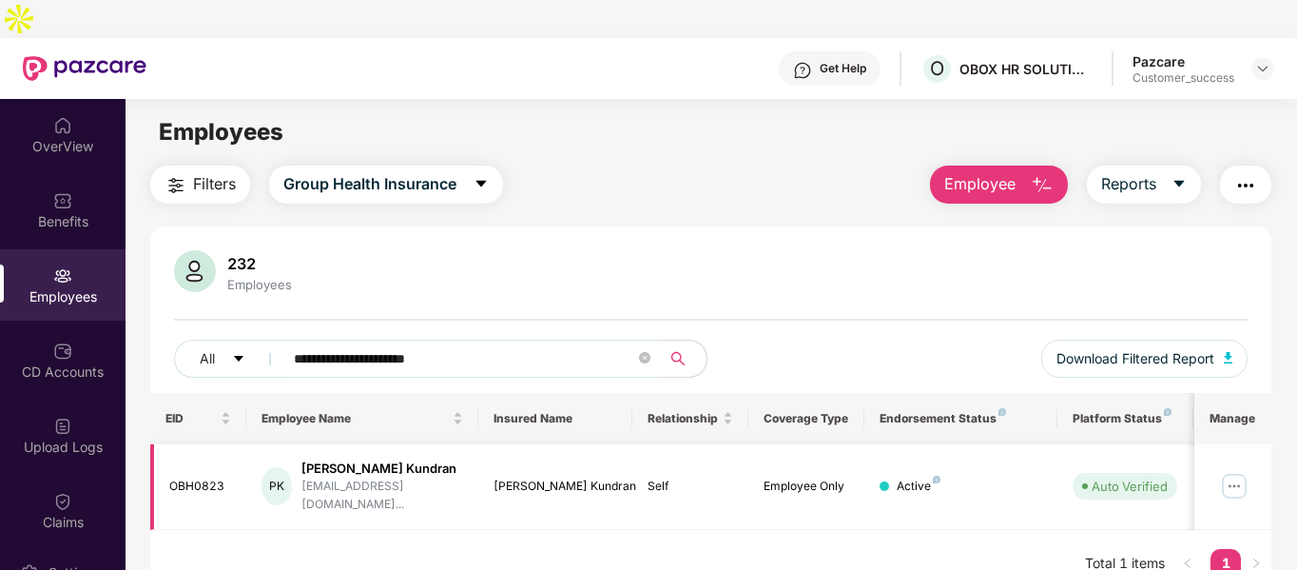
type input "**********"
click at [1229, 471] on img at bounding box center [1234, 486] width 30 height 30
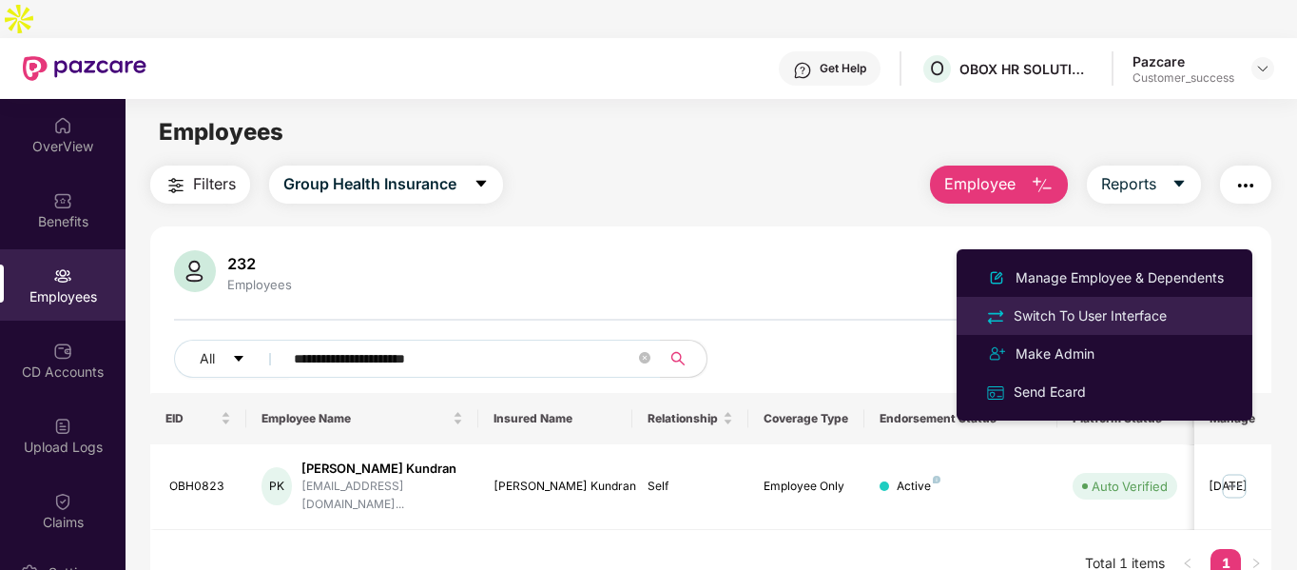
click at [1034, 317] on div "Switch To User Interface" at bounding box center [1090, 315] width 161 height 21
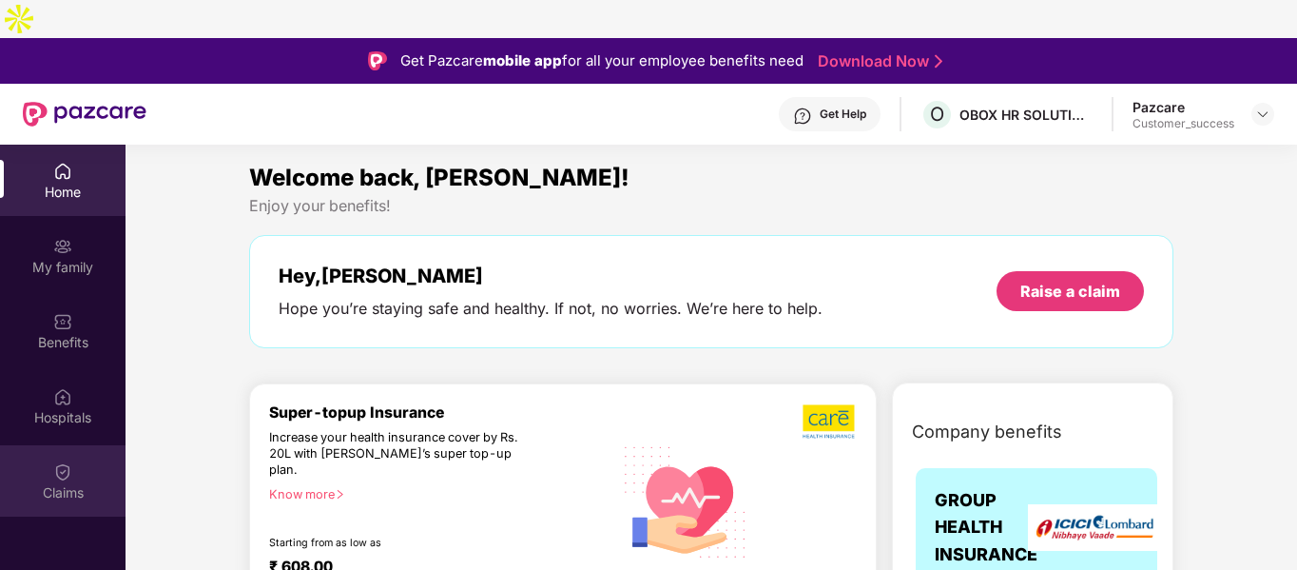
click at [56, 462] on img at bounding box center [62, 471] width 19 height 19
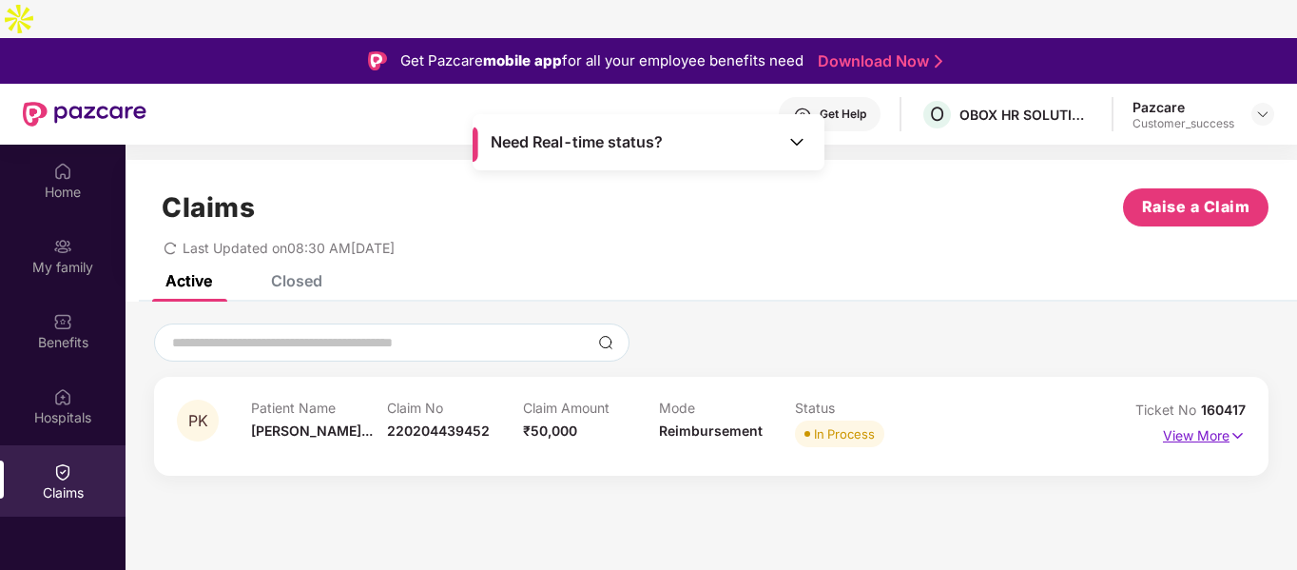
click at [1240, 425] on img at bounding box center [1238, 435] width 16 height 21
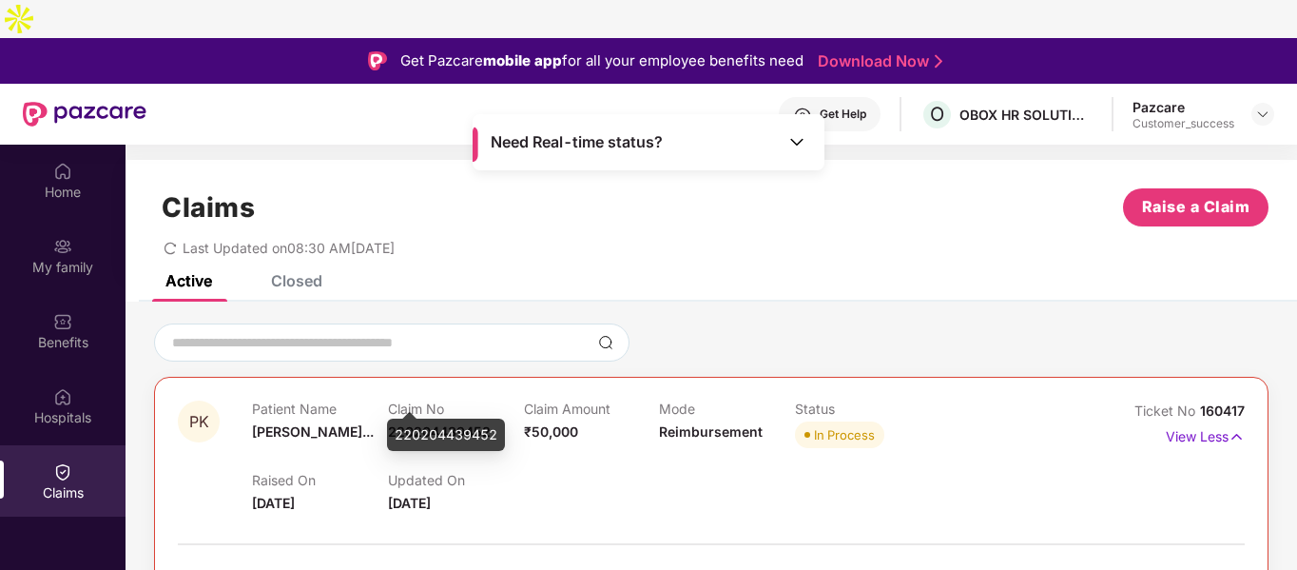
click at [443, 423] on span "220204439452" at bounding box center [439, 431] width 103 height 16
copy span "220204439452"
